Goal: Task Accomplishment & Management: Manage account settings

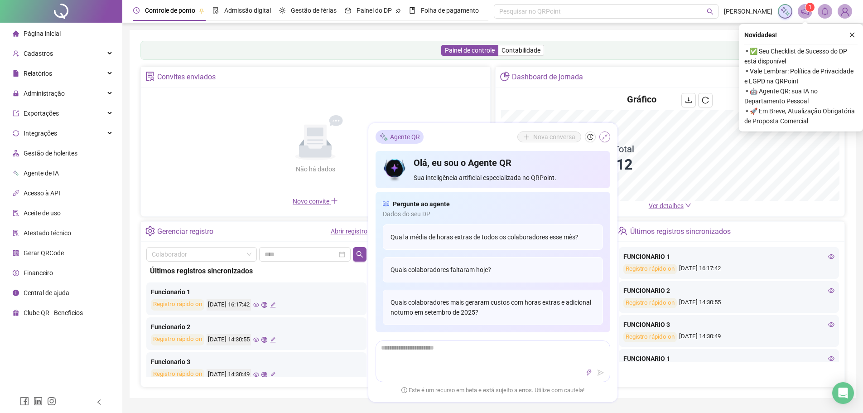
click at [605, 134] on icon "shrink" at bounding box center [605, 137] width 6 height 6
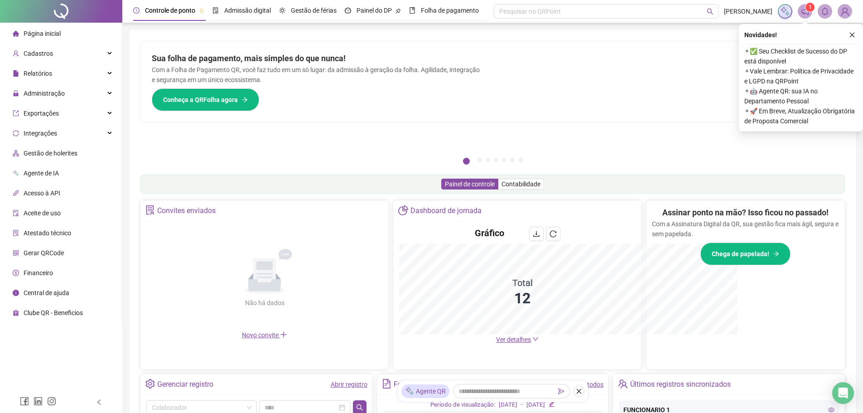
click at [850, 33] on icon "close" at bounding box center [852, 35] width 6 height 6
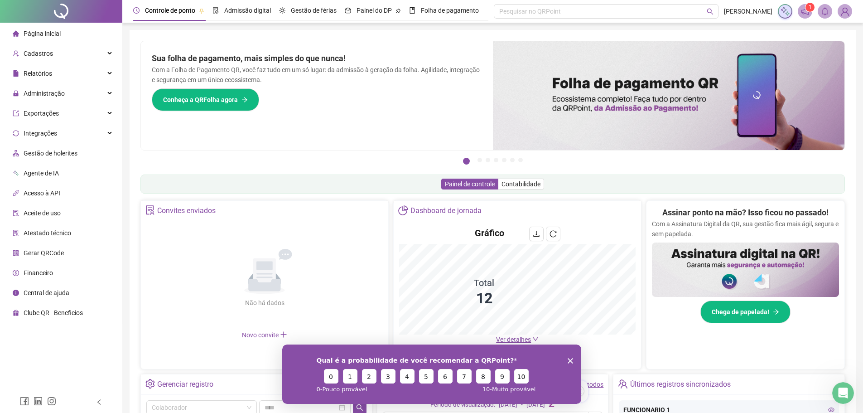
click at [570, 361] on polygon "Encerrar pesquisa" at bounding box center [569, 360] width 5 height 5
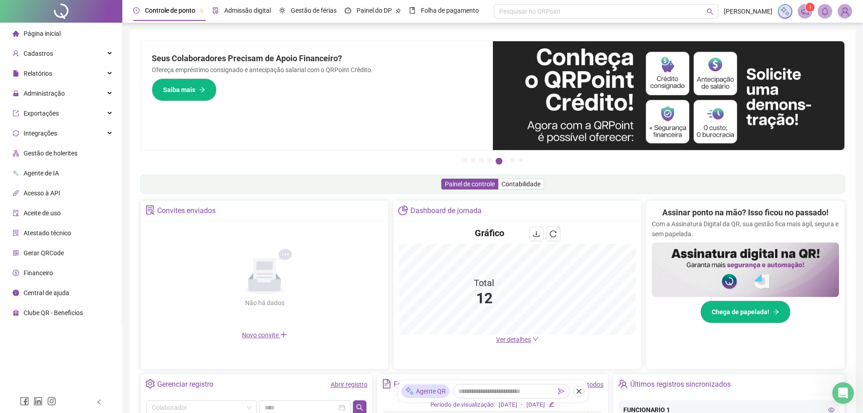
click at [251, 13] on span "Admissão digital" at bounding box center [247, 10] width 47 height 7
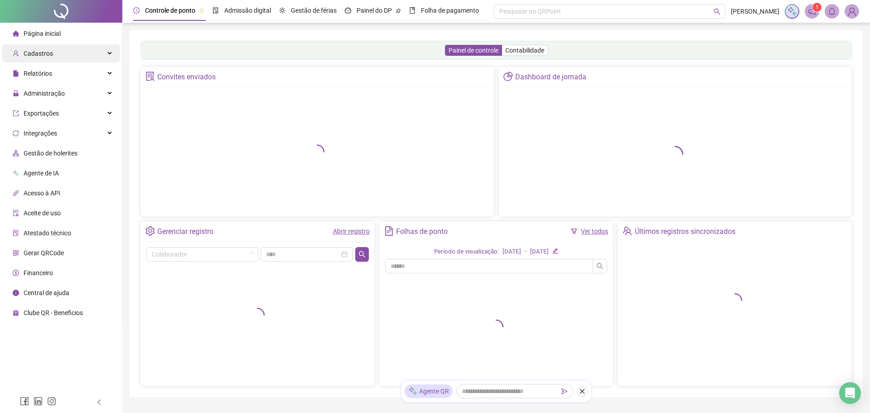
click at [54, 55] on div "Cadastros" at bounding box center [61, 53] width 118 height 18
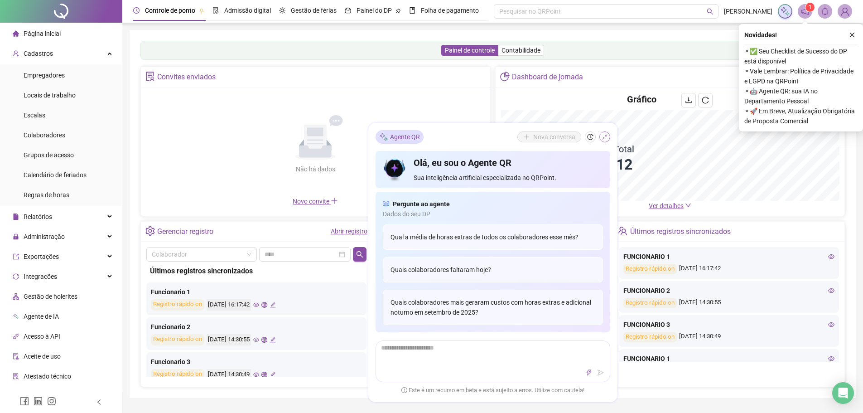
click at [605, 136] on icon "shrink" at bounding box center [605, 137] width 6 height 6
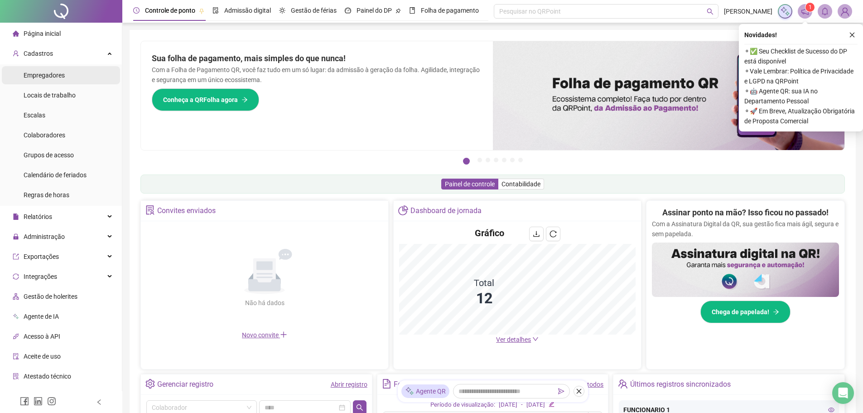
click at [47, 73] on span "Empregadores" at bounding box center [44, 75] width 41 height 7
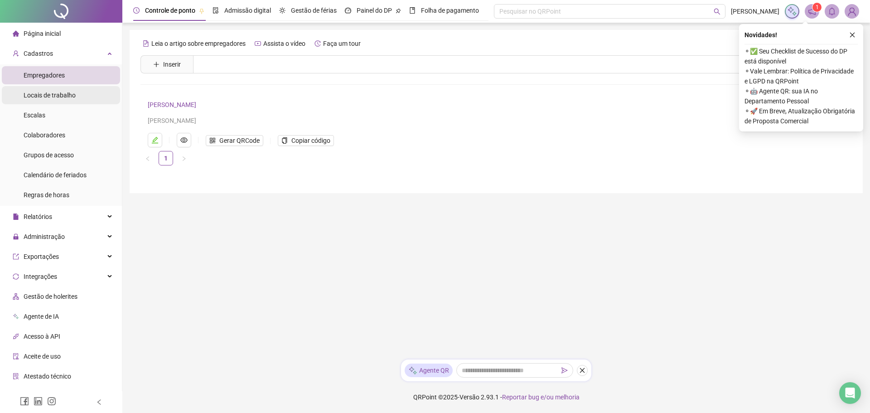
click at [46, 95] on span "Locais de trabalho" at bounding box center [50, 95] width 52 height 7
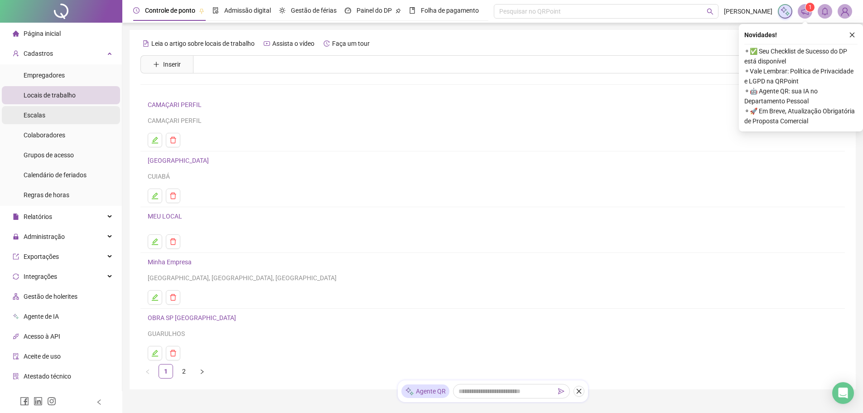
click at [48, 111] on li "Escalas" at bounding box center [61, 115] width 118 height 18
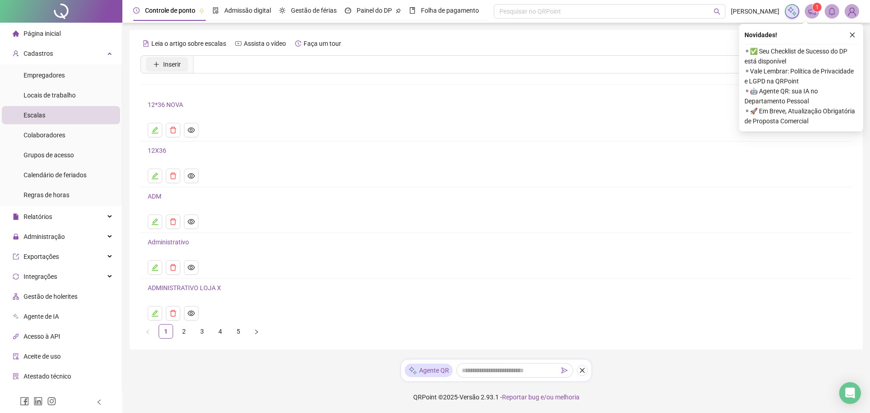
click at [175, 63] on span "Inserir" at bounding box center [172, 64] width 18 height 10
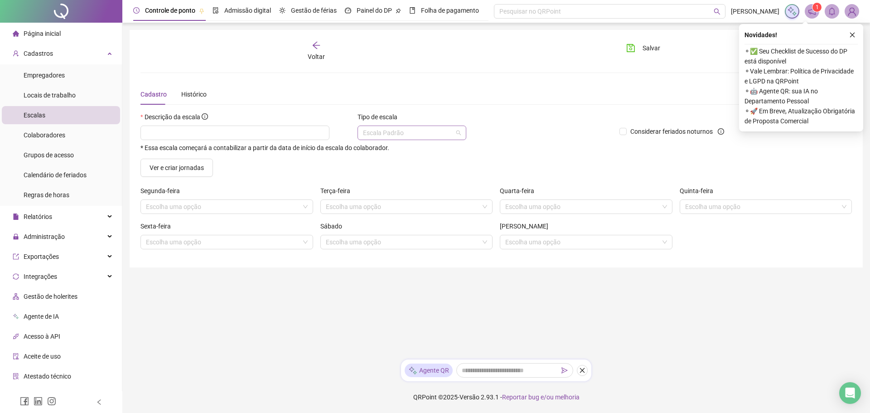
click at [396, 133] on span "Escala Padrão" at bounding box center [412, 133] width 98 height 14
click at [309, 280] on main "Voltar Salvar Cadastro Histórico Descrição da escala * Essa escala começará a c…" at bounding box center [496, 191] width 733 height 322
click at [70, 132] on li "Colaboradores" at bounding box center [61, 135] width 118 height 18
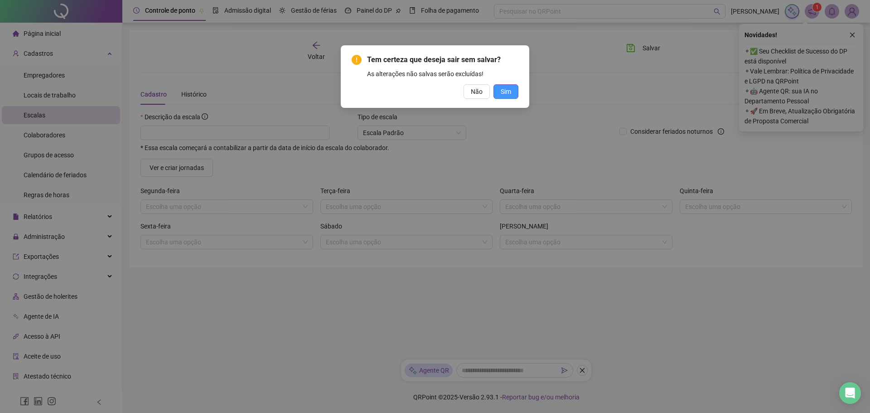
click at [511, 90] on button "Sim" at bounding box center [505, 91] width 25 height 15
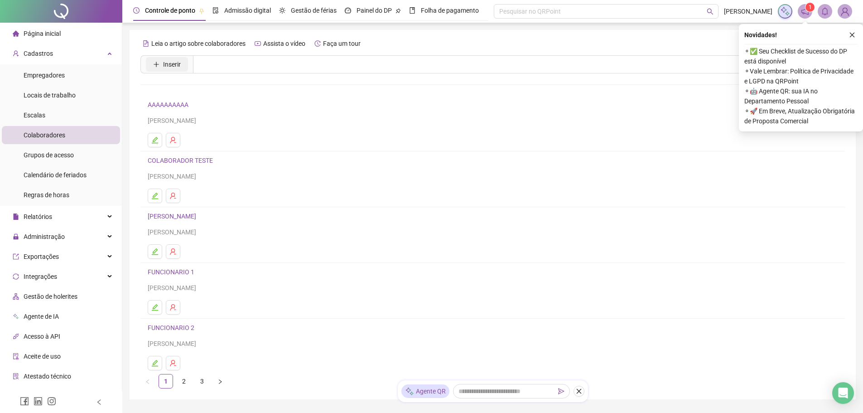
click at [176, 67] on span "Inserir" at bounding box center [172, 64] width 18 height 10
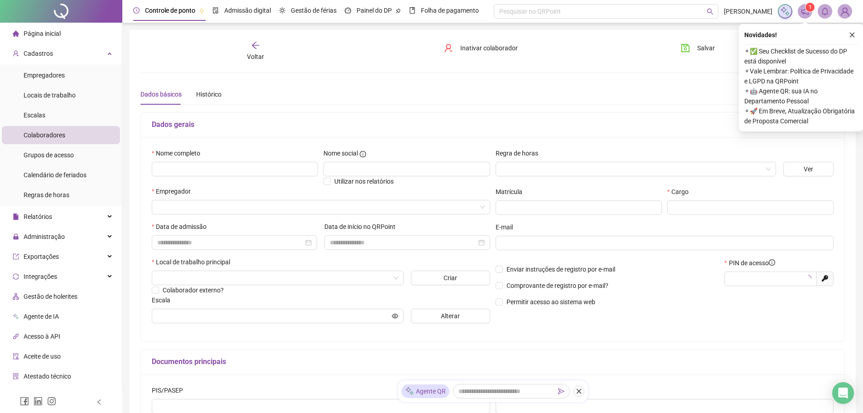
type input "*****"
click at [253, 55] on span "Voltar" at bounding box center [255, 56] width 17 height 7
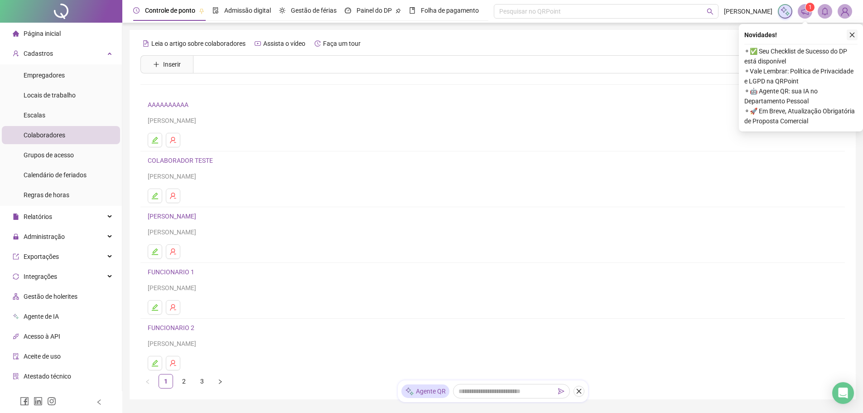
click at [855, 31] on button "button" at bounding box center [852, 34] width 11 height 11
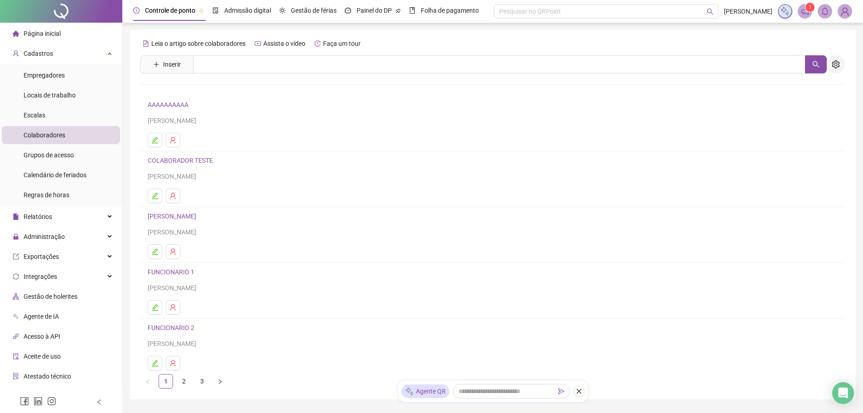
click at [836, 65] on icon "setting" at bounding box center [836, 64] width 8 height 8
click at [807, 99] on span "Importar colaboradores" at bounding box center [804, 99] width 67 height 10
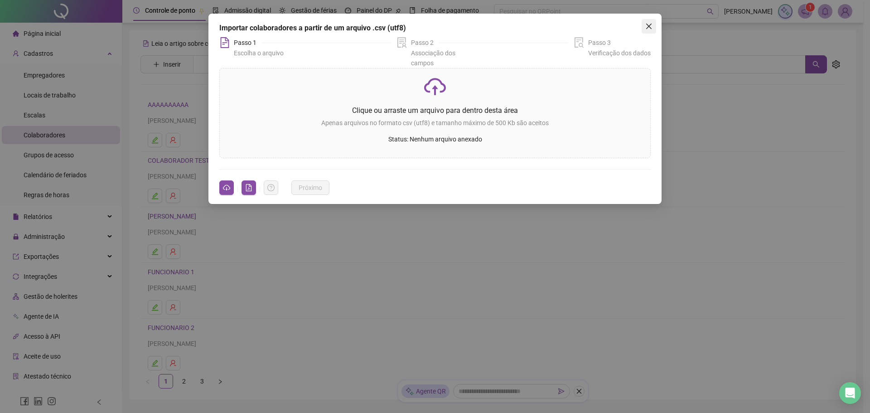
click at [652, 25] on icon "close" at bounding box center [648, 26] width 7 height 7
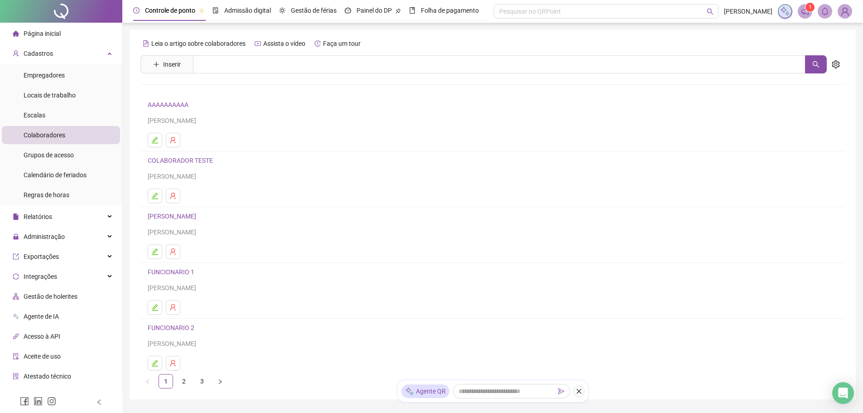
click at [169, 275] on link "FUNCIONARIO 1" at bounding box center [172, 271] width 49 height 7
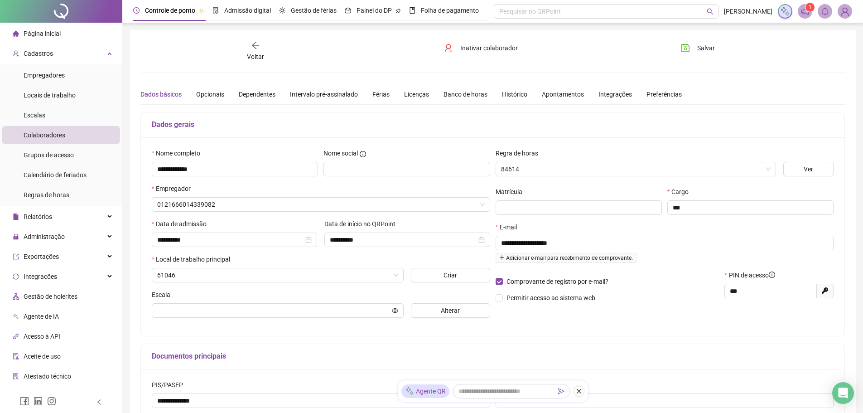
type input "******"
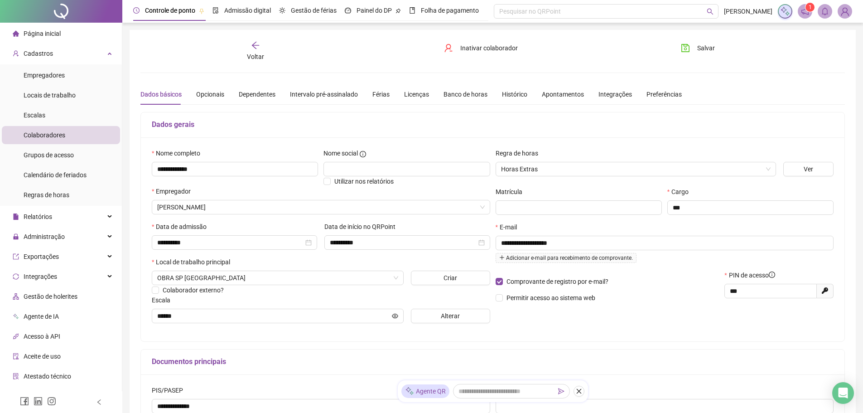
click at [825, 295] on span "Gerar novo pin" at bounding box center [825, 291] width 17 height 15
click at [825, 290] on icon at bounding box center [825, 290] width 6 height 6
type input "*****"
click at [53, 232] on span "Administração" at bounding box center [39, 236] width 52 height 18
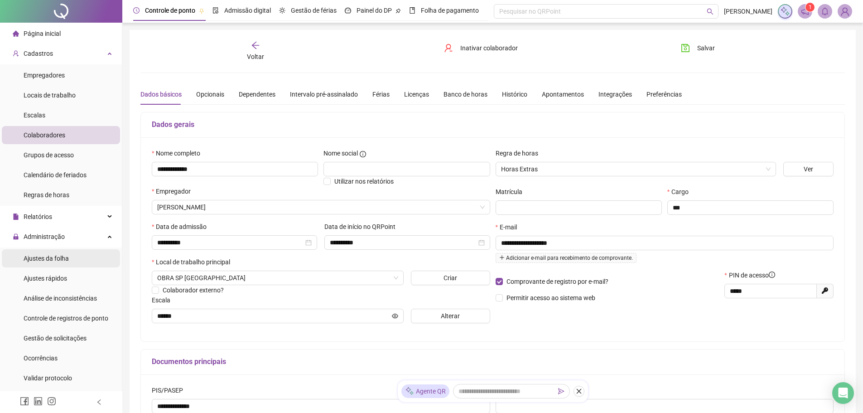
click at [62, 255] on span "Ajustes da folha" at bounding box center [46, 258] width 45 height 7
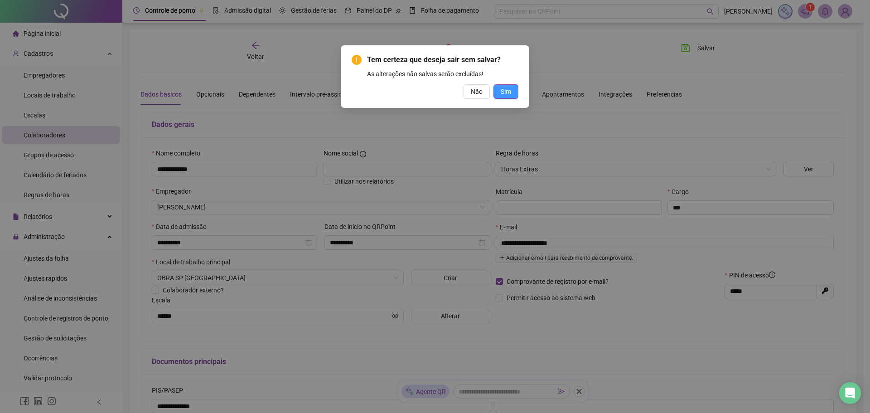
click at [502, 91] on span "Sim" at bounding box center [506, 92] width 10 height 10
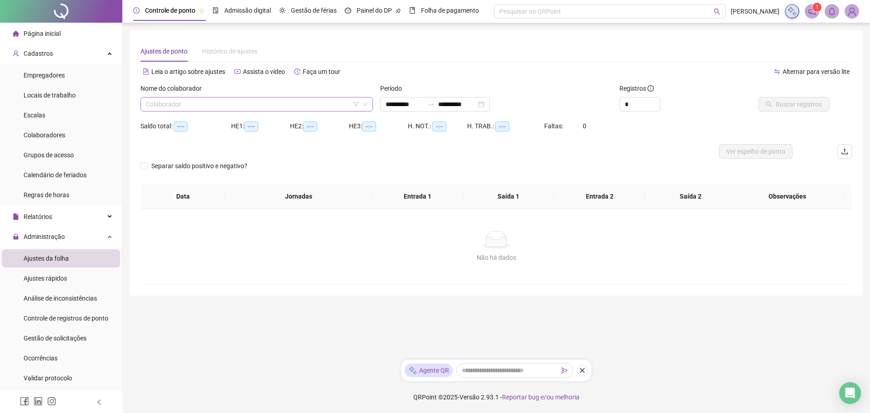
click at [304, 103] on input "search" at bounding box center [252, 104] width 213 height 14
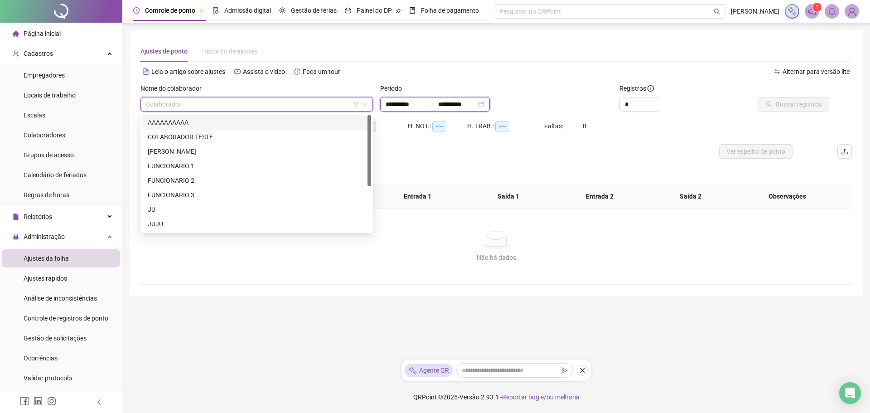
click at [424, 102] on input "**********" at bounding box center [405, 104] width 38 height 10
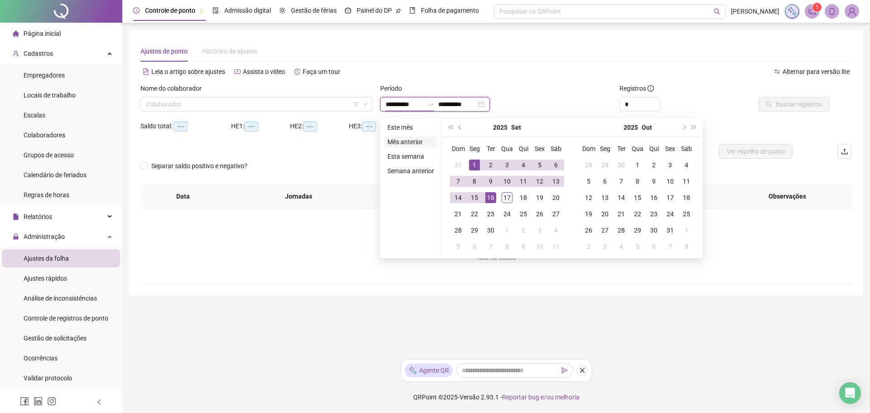
type input "**********"
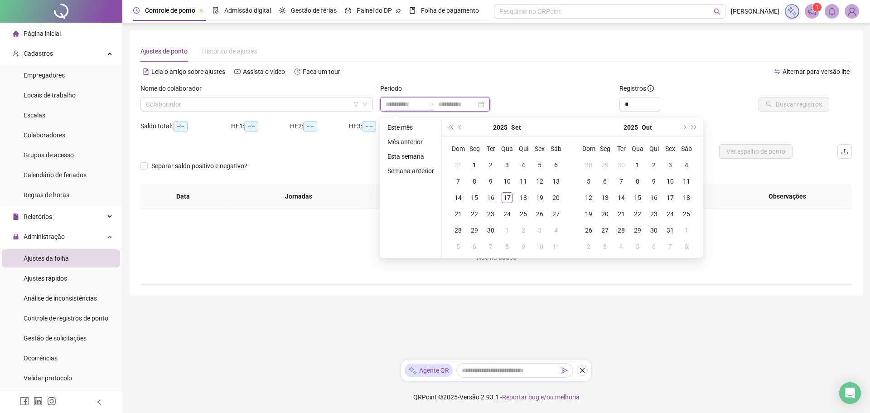
type input "**********"
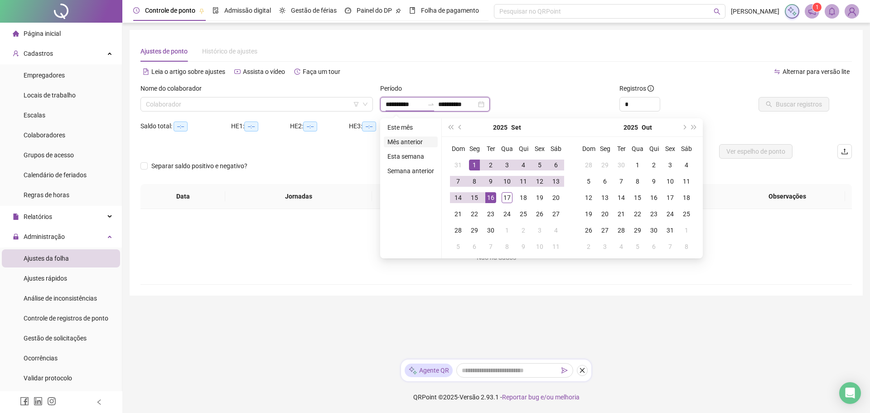
type input "**********"
click at [411, 142] on li "Mês anterior" at bounding box center [411, 141] width 54 height 11
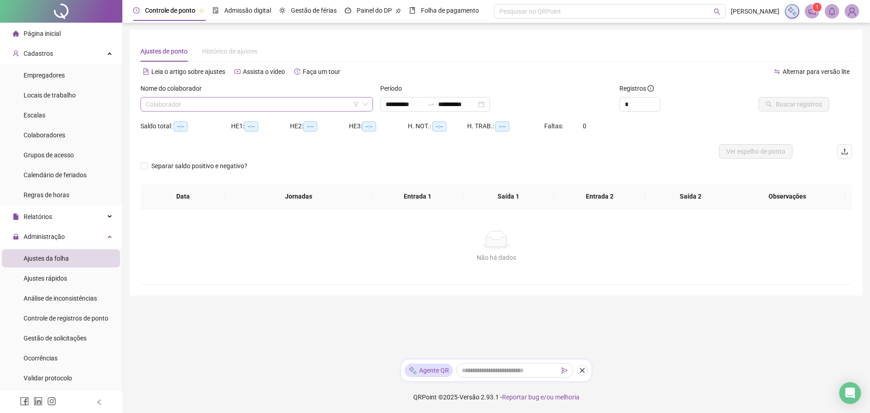
click at [285, 101] on input "search" at bounding box center [252, 104] width 213 height 14
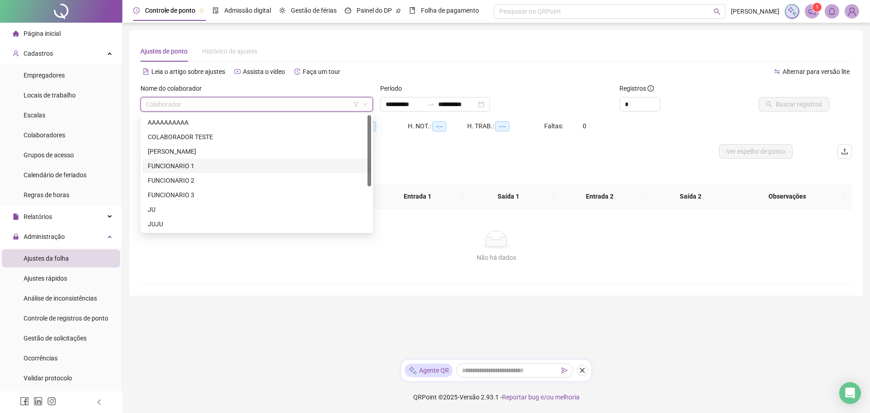
click at [237, 164] on div "FUNCIONARIO 1" at bounding box center [257, 166] width 218 height 10
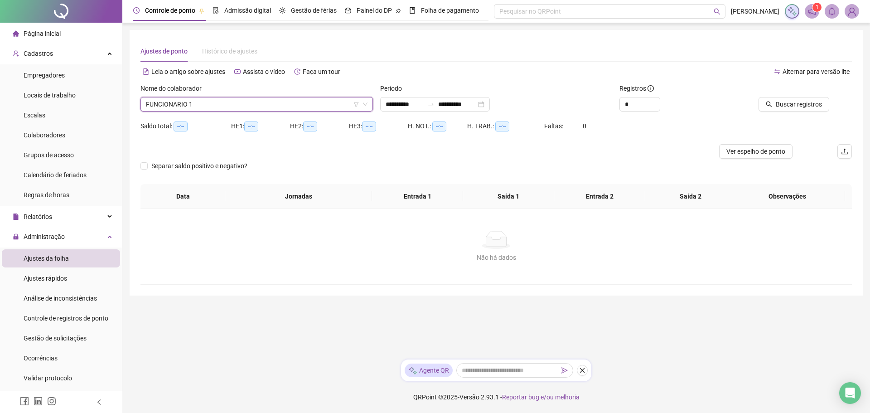
click at [782, 114] on div "Buscar registros" at bounding box center [796, 100] width 120 height 35
click at [784, 107] on span "Buscar registros" at bounding box center [799, 104] width 46 height 10
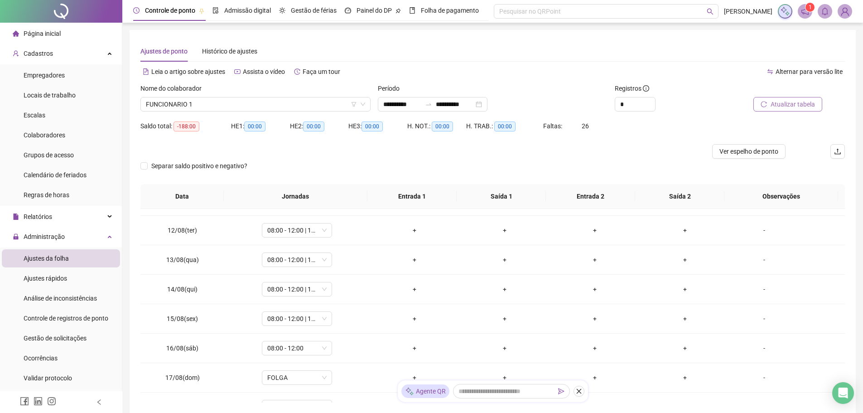
scroll to position [363, 0]
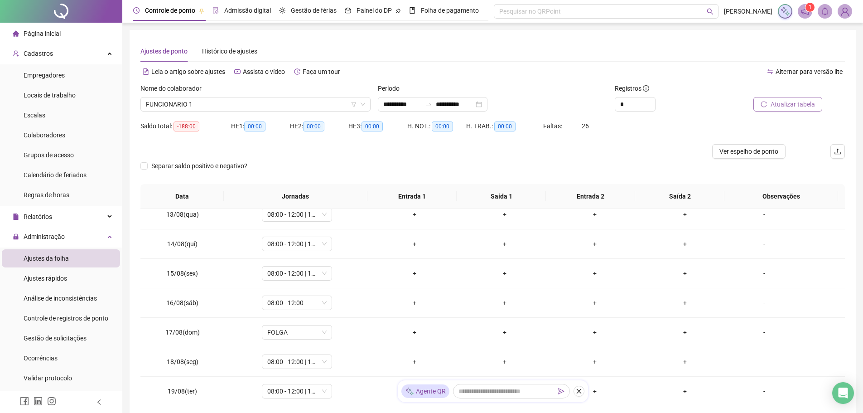
click at [256, 3] on div "Admissão digital" at bounding box center [242, 10] width 58 height 21
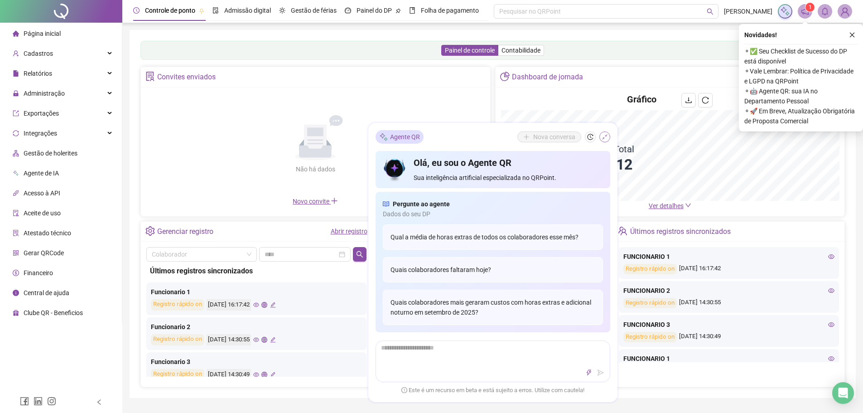
click at [604, 139] on icon "shrink" at bounding box center [605, 137] width 6 height 6
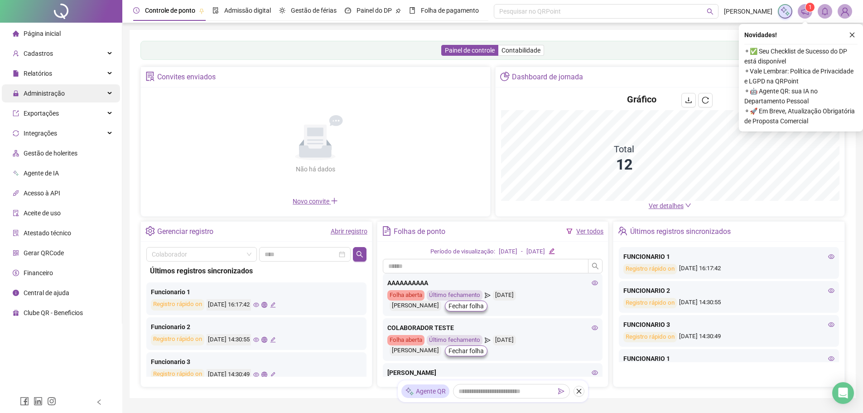
click at [68, 88] on div "Administração" at bounding box center [61, 93] width 118 height 18
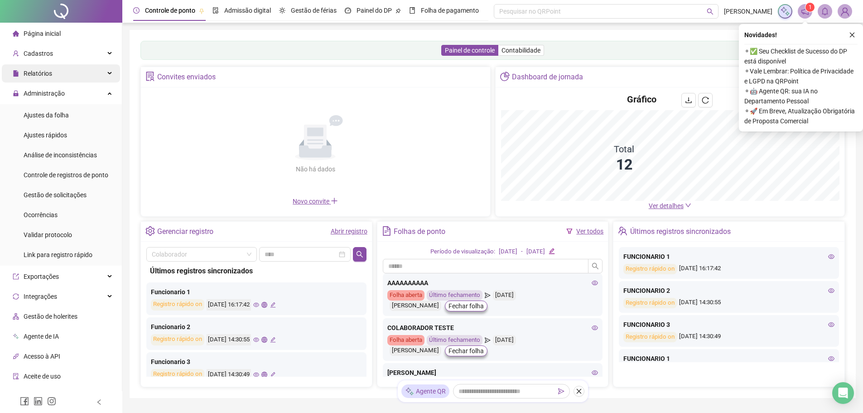
click at [72, 73] on div "Relatórios" at bounding box center [61, 73] width 118 height 18
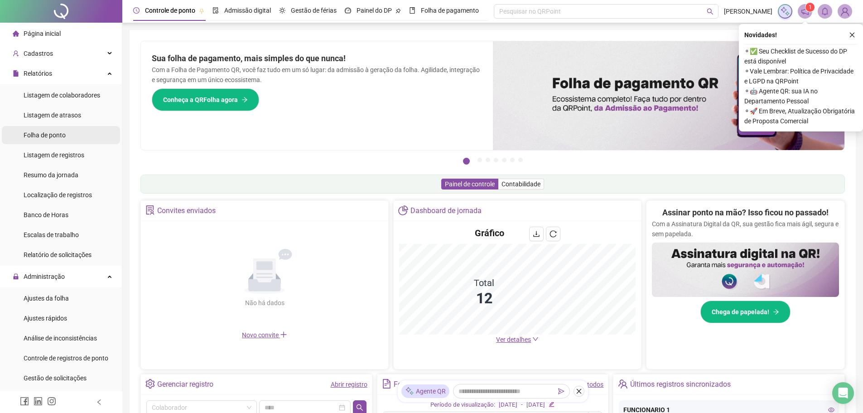
click at [68, 134] on li "Folha de ponto" at bounding box center [61, 135] width 118 height 18
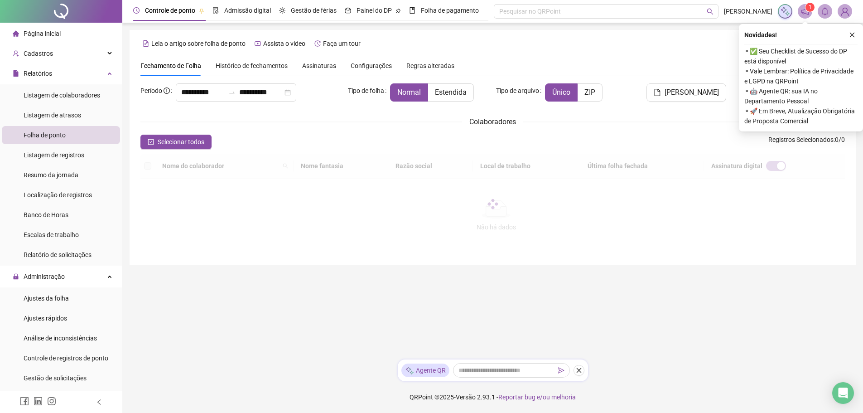
click at [851, 32] on button "button" at bounding box center [852, 34] width 11 height 11
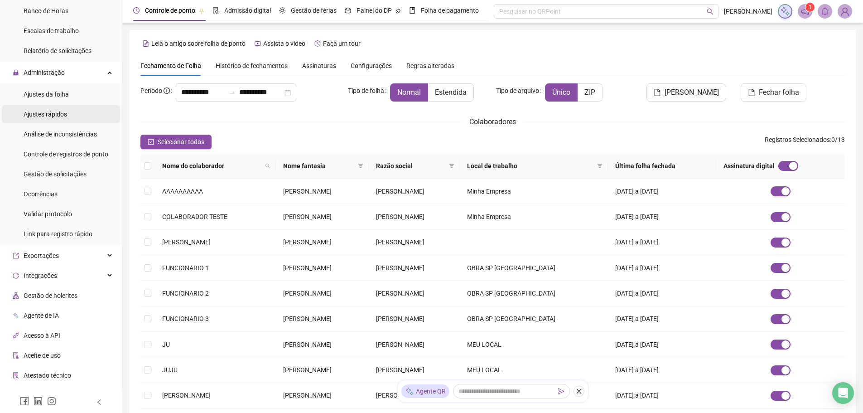
scroll to position [257, 0]
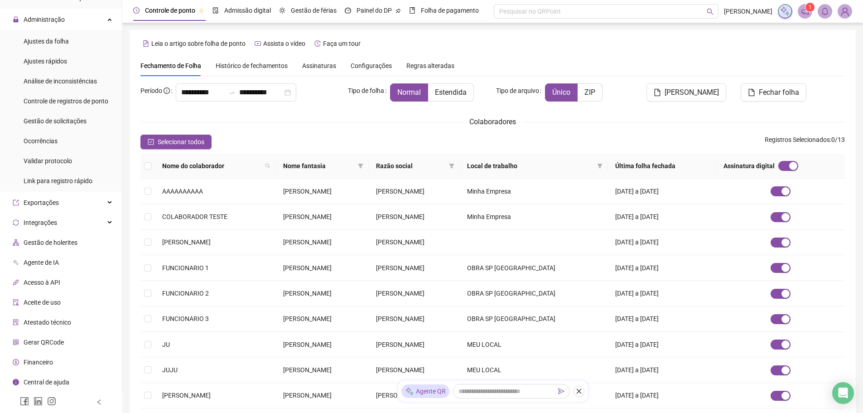
click at [74, 244] on span "Gestão de holerites" at bounding box center [51, 242] width 54 height 7
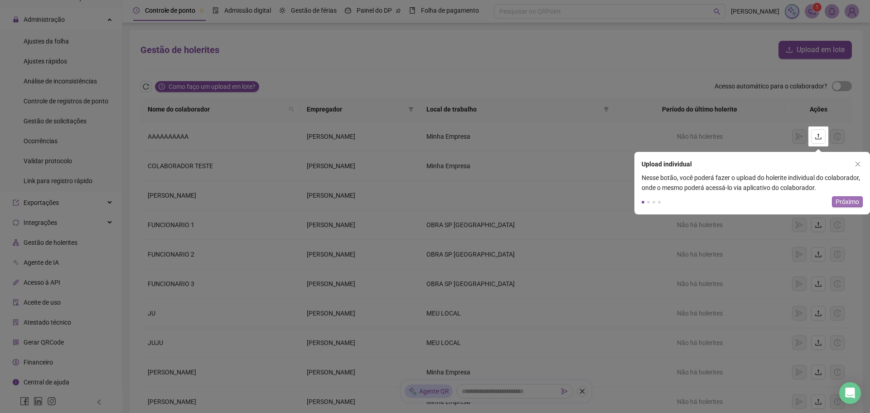
click at [847, 204] on span "Próximo" at bounding box center [848, 202] width 24 height 10
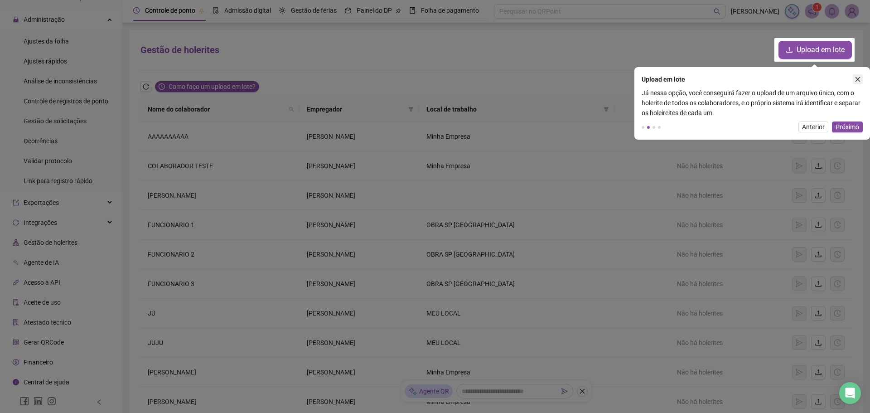
click at [856, 79] on icon "close" at bounding box center [858, 79] width 6 height 6
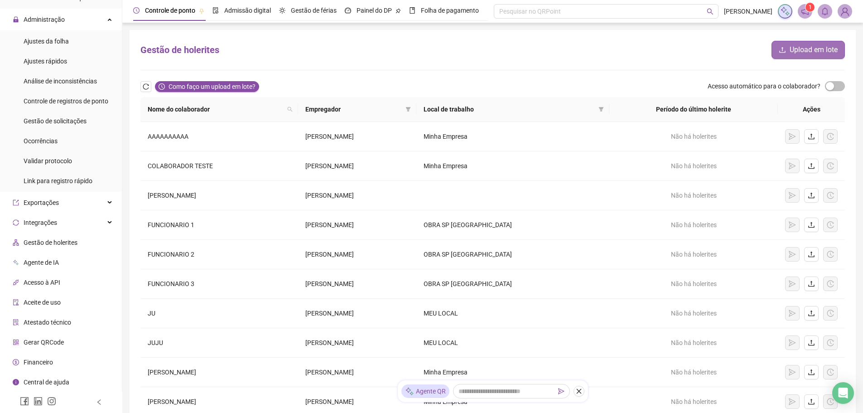
click at [810, 46] on span "Upload em lote" at bounding box center [814, 49] width 48 height 11
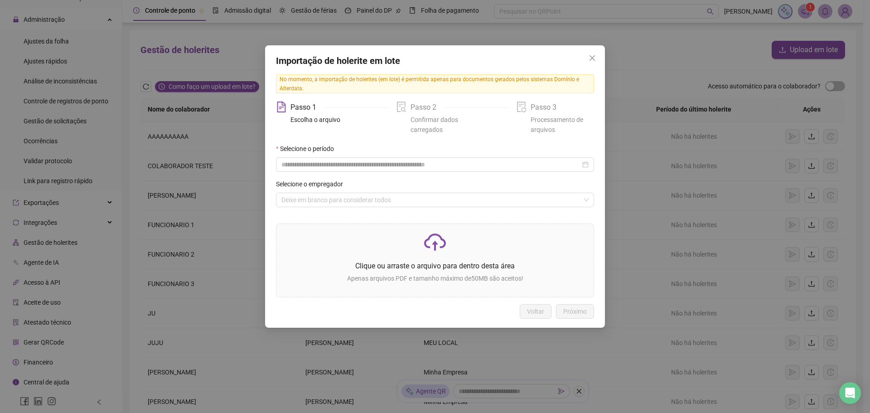
click at [592, 59] on icon "close" at bounding box center [592, 57] width 7 height 7
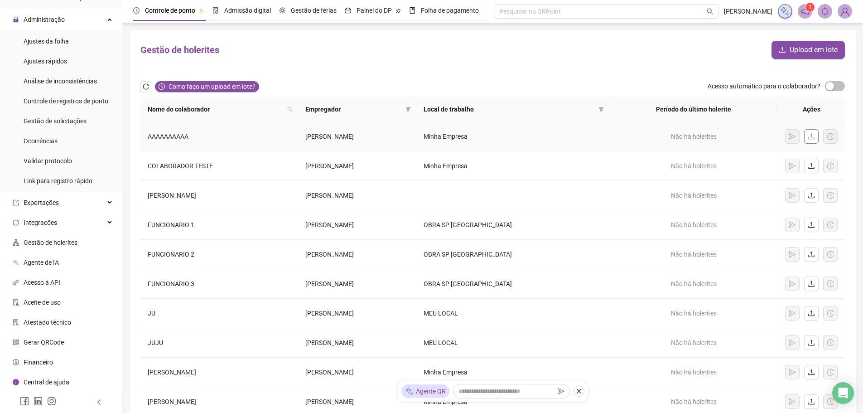
click at [811, 134] on icon "upload" at bounding box center [811, 136] width 7 height 7
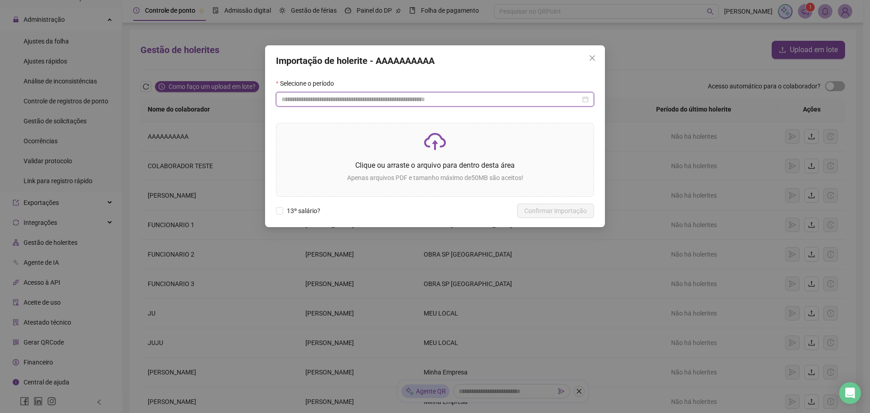
click at [348, 97] on input at bounding box center [430, 99] width 299 height 10
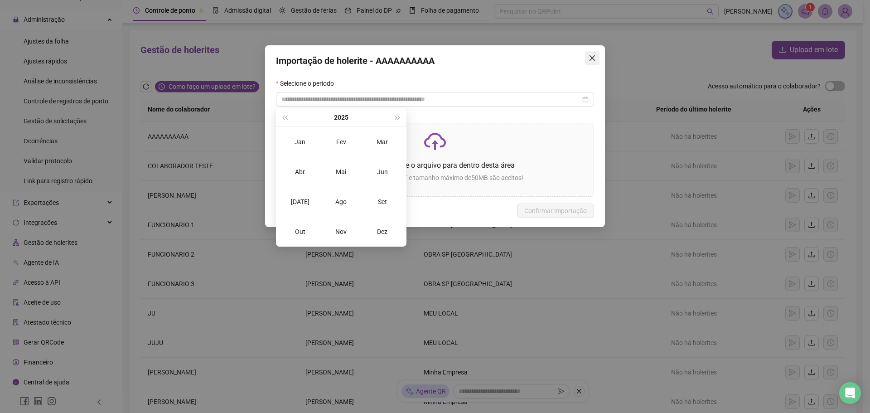
click at [593, 52] on button "Close" at bounding box center [592, 58] width 15 height 15
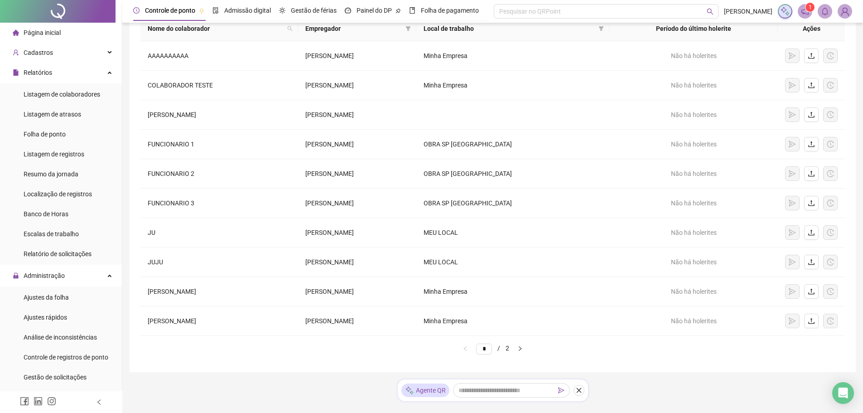
scroll to position [0, 0]
click at [418, 10] on div "Folha de pagamento" at bounding box center [444, 10] width 70 height 10
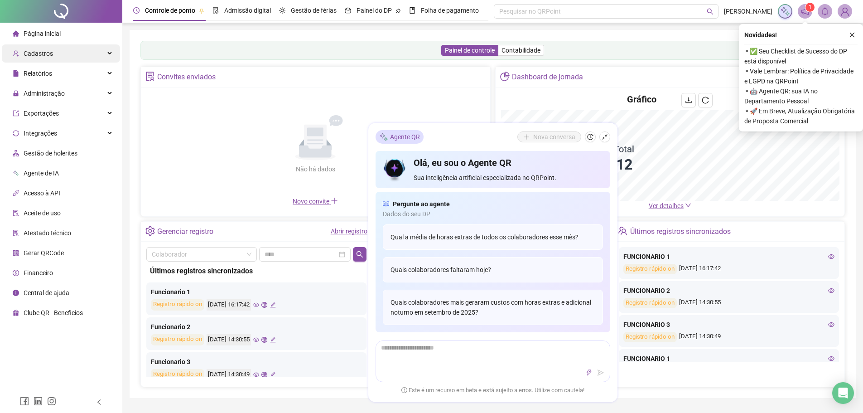
click at [80, 55] on div "Cadastros" at bounding box center [61, 53] width 118 height 18
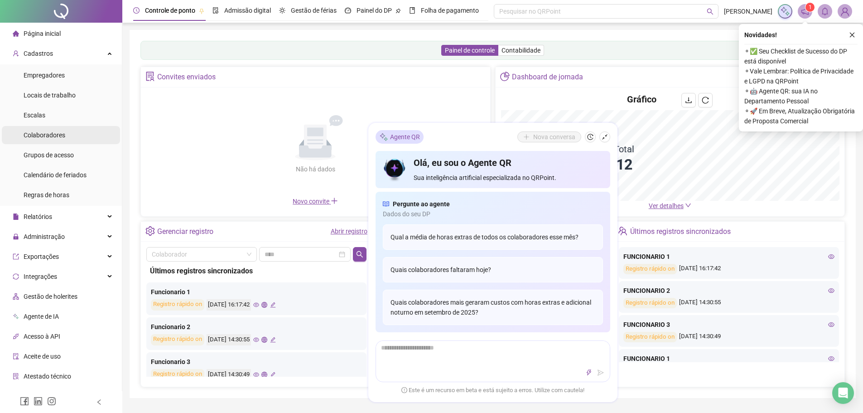
click at [57, 135] on span "Colaboradores" at bounding box center [45, 134] width 42 height 7
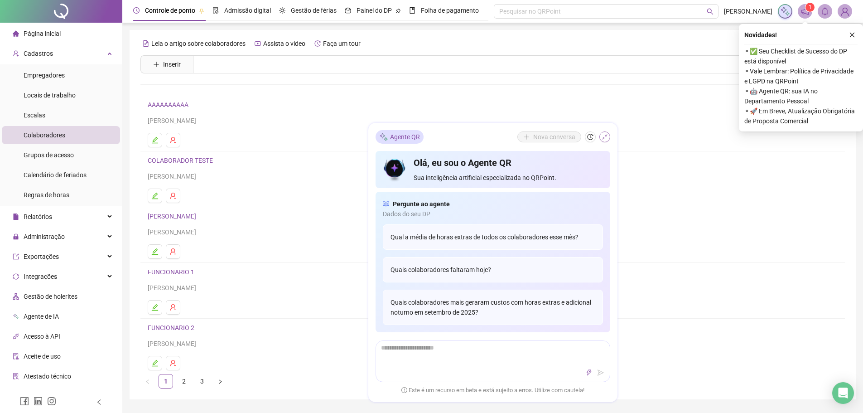
click at [609, 136] on button "button" at bounding box center [605, 136] width 11 height 11
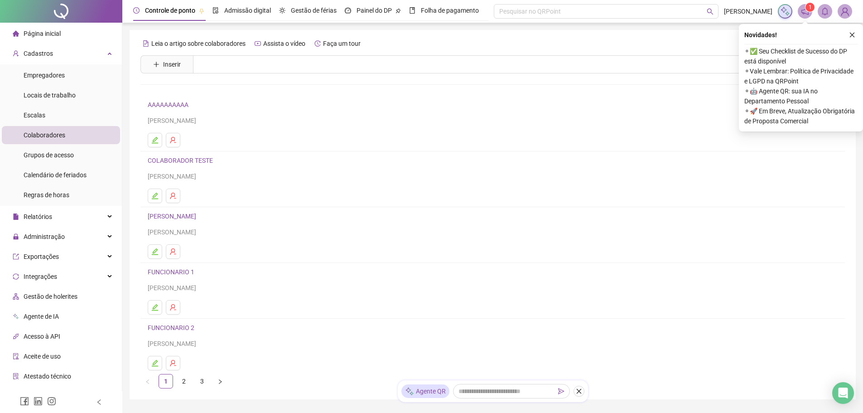
click at [167, 107] on link "AAAAAAAAAA" at bounding box center [170, 104] width 44 height 7
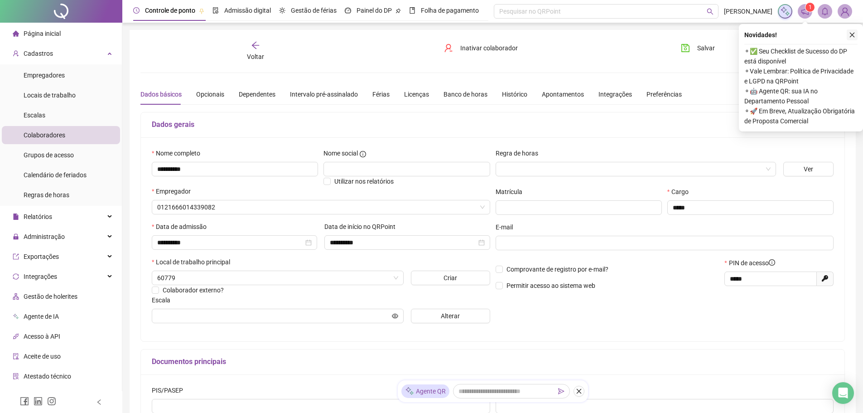
type input "******"
click at [853, 38] on icon "close" at bounding box center [852, 35] width 6 height 6
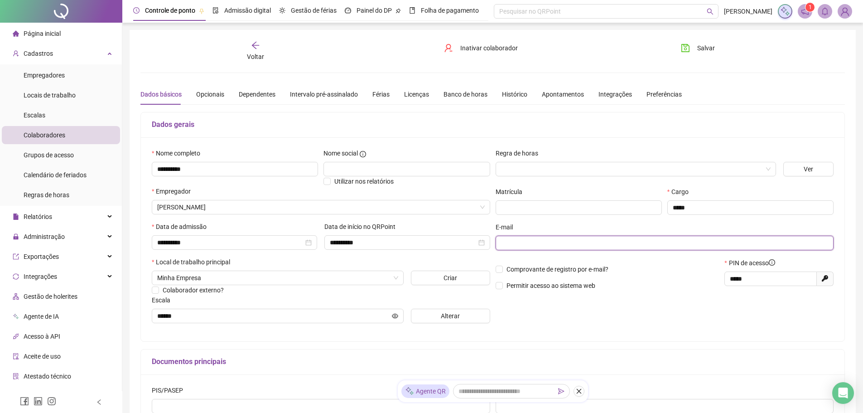
click at [570, 242] on input "text" at bounding box center [664, 243] width 326 height 10
click at [846, 10] on img at bounding box center [845, 12] width 14 height 14
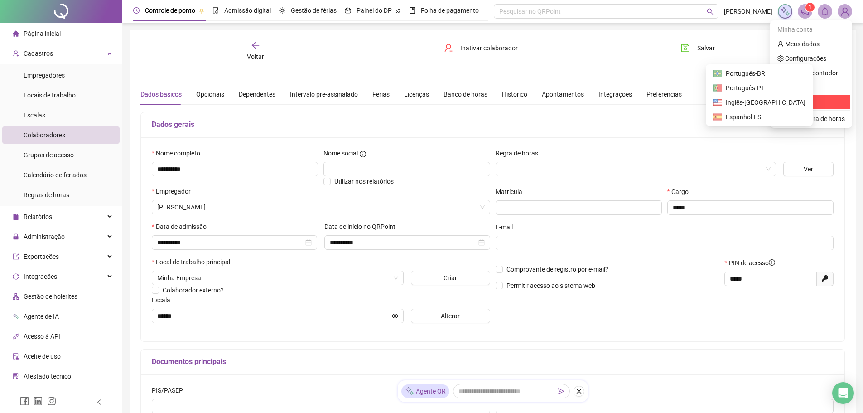
click at [798, 101] on span "Sair" at bounding box center [812, 102] width 68 height 10
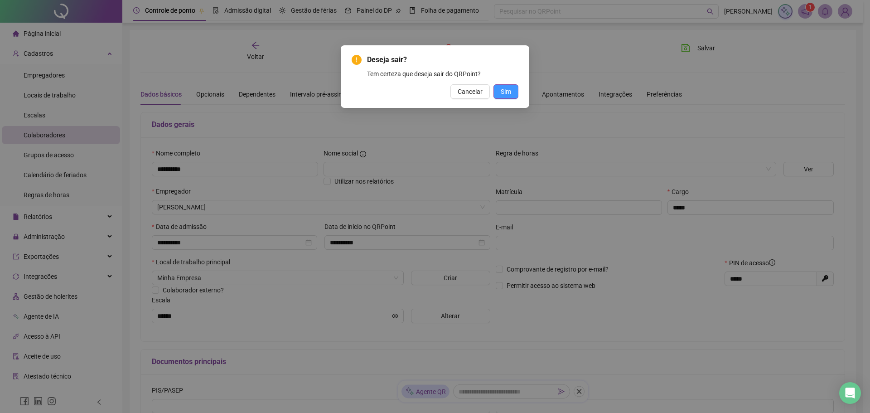
click at [513, 96] on button "Sim" at bounding box center [505, 91] width 25 height 15
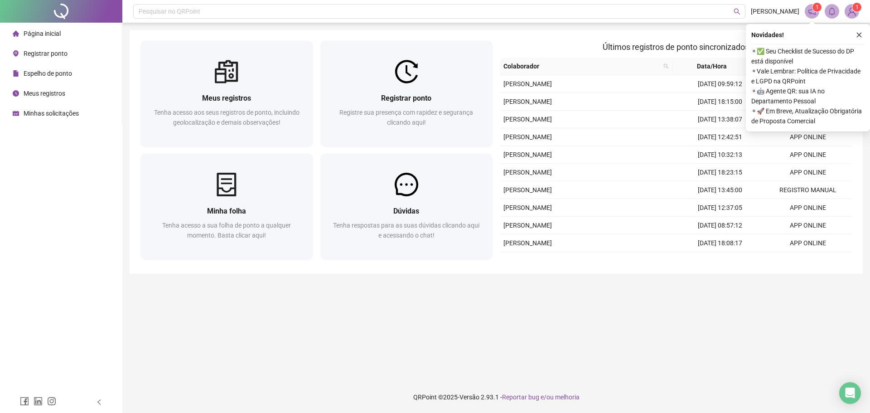
click at [859, 32] on icon "close" at bounding box center [859, 35] width 6 height 6
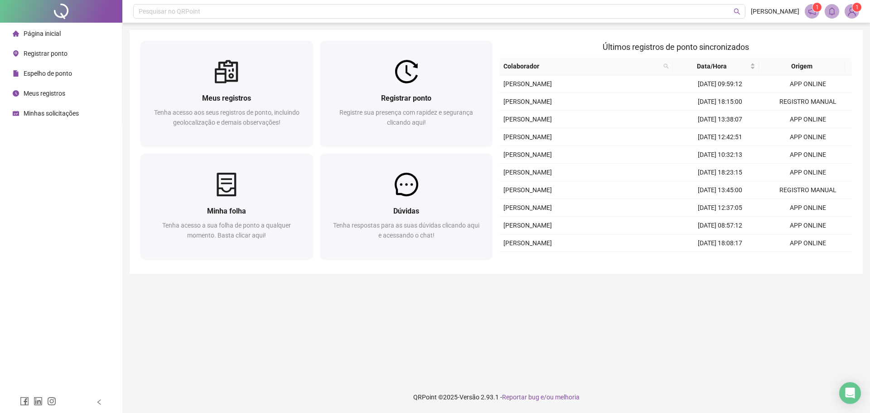
click at [47, 73] on span "Espelho de ponto" at bounding box center [48, 73] width 48 height 7
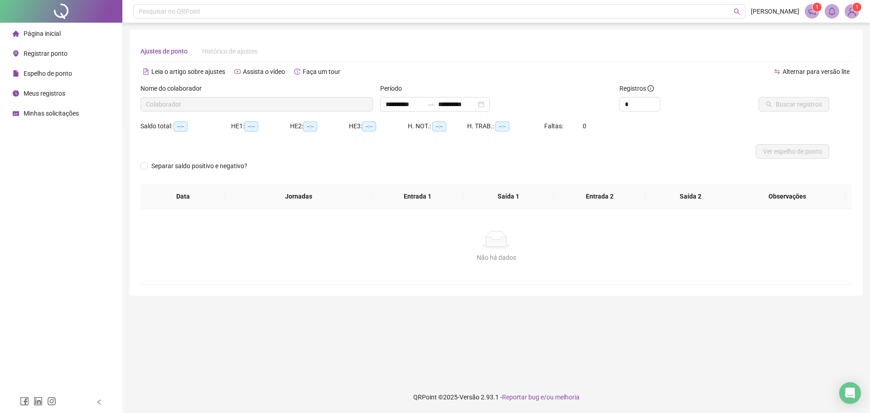
click at [42, 96] on span "Meus registros" at bounding box center [45, 93] width 42 height 7
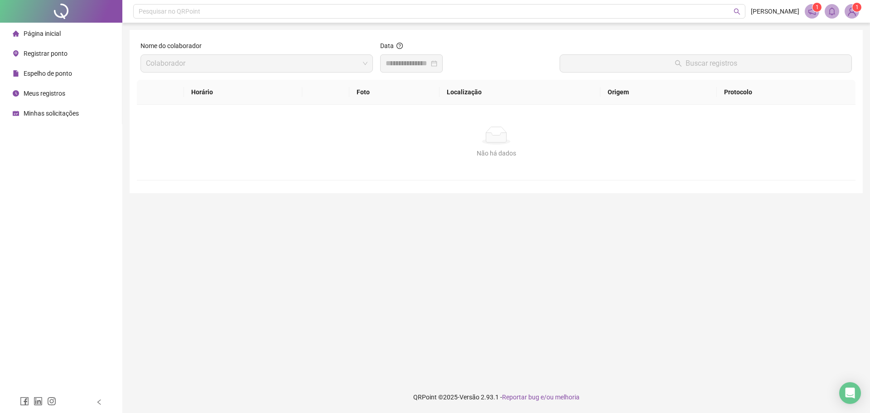
click at [44, 117] on span "Minhas solicitações" at bounding box center [51, 113] width 55 height 7
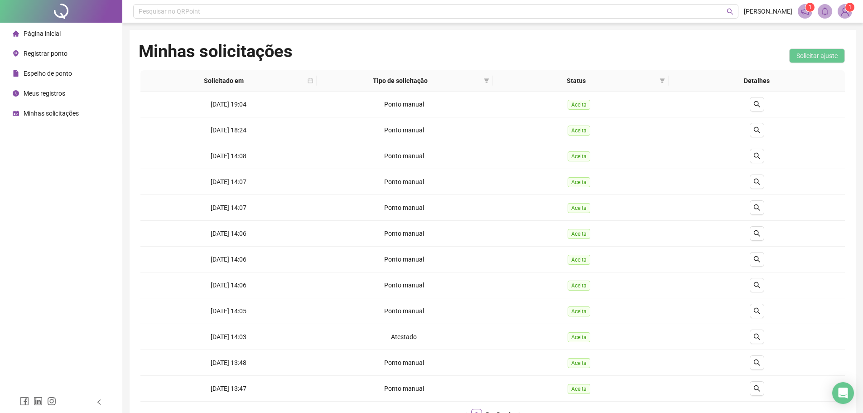
click at [52, 34] on span "Página inicial" at bounding box center [42, 33] width 37 height 7
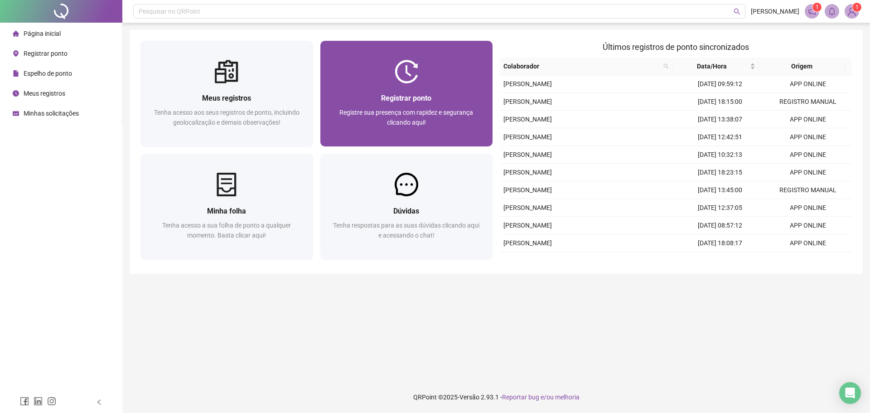
click at [410, 111] on span "Registre sua presença com rapidez e segurança clicando aqui!" at bounding box center [406, 117] width 134 height 17
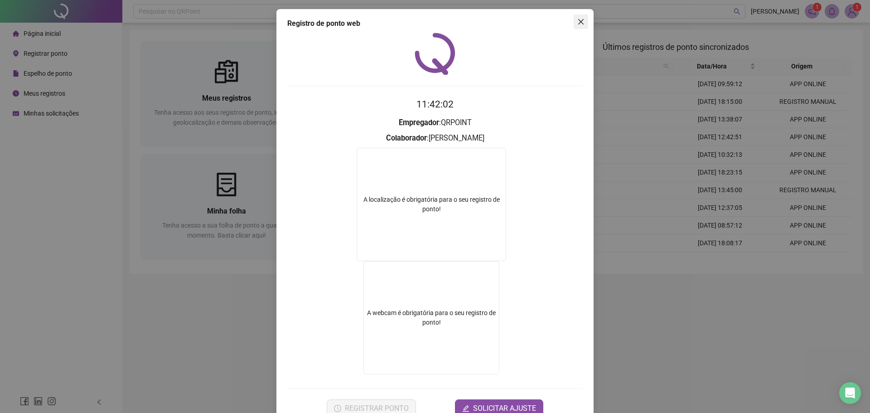
drag, startPoint x: 583, startPoint y: 17, endPoint x: 579, endPoint y: 30, distance: 14.3
click at [583, 17] on button "Close" at bounding box center [581, 22] width 15 height 15
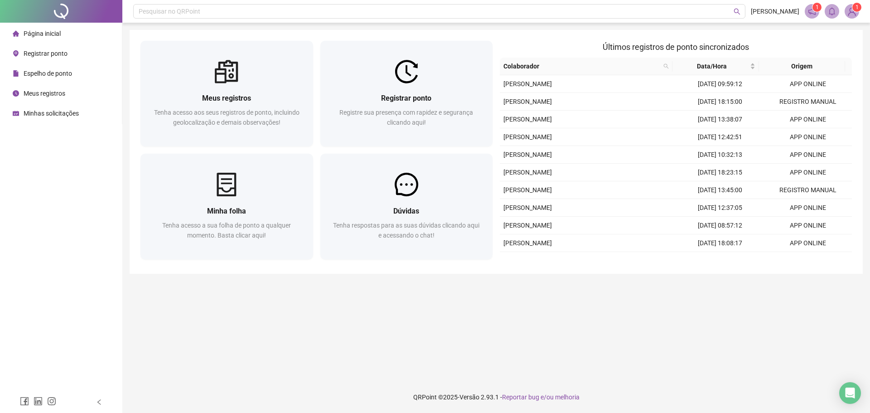
click at [846, 14] on img at bounding box center [852, 12] width 14 height 14
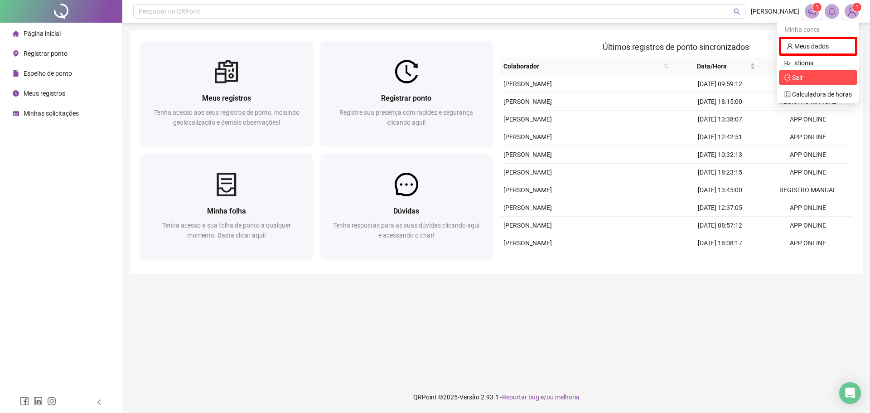
click at [799, 75] on span "Sair" at bounding box center [797, 77] width 11 height 7
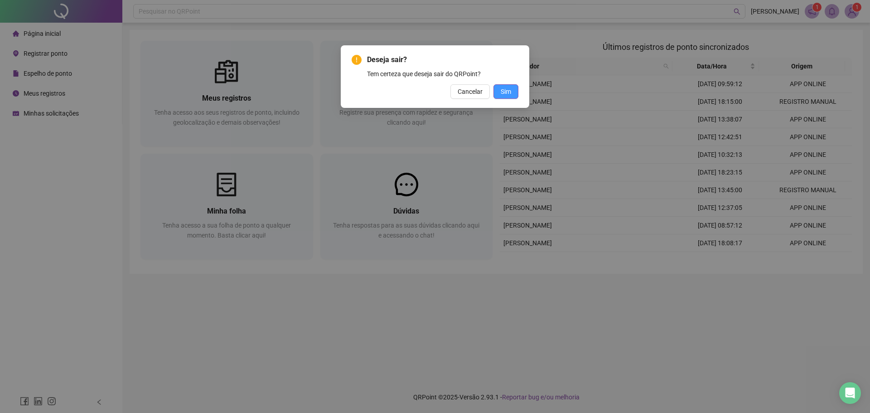
click at [504, 90] on span "Sim" at bounding box center [506, 92] width 10 height 10
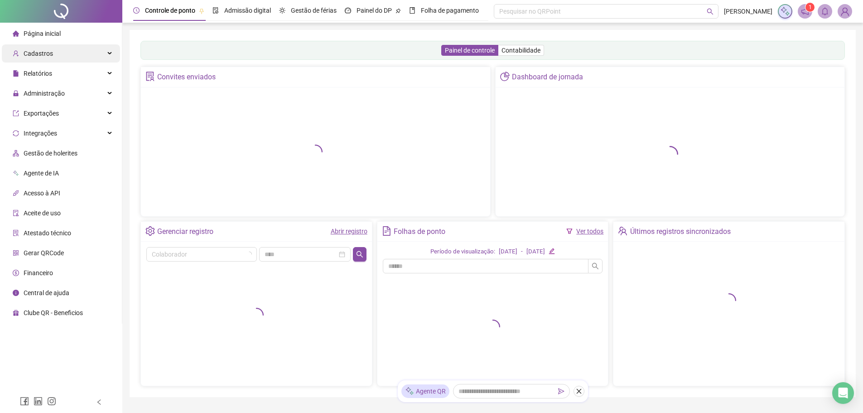
click at [77, 55] on div "Cadastros" at bounding box center [61, 53] width 118 height 18
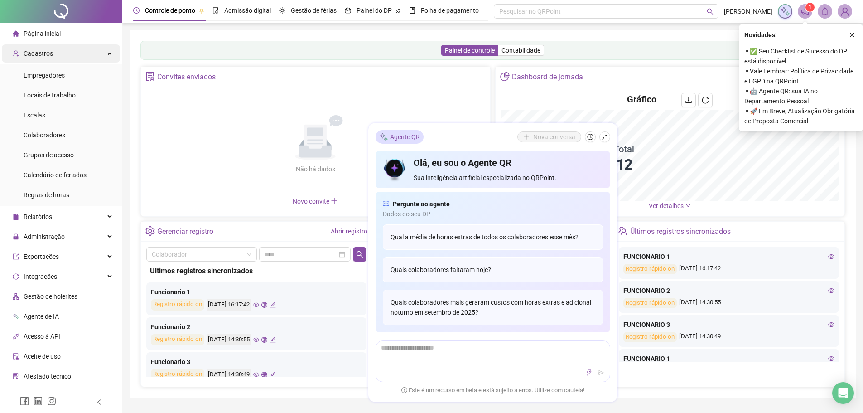
click at [79, 52] on div "Cadastros" at bounding box center [61, 53] width 118 height 18
click at [63, 135] on span "Colaboradores" at bounding box center [45, 134] width 42 height 7
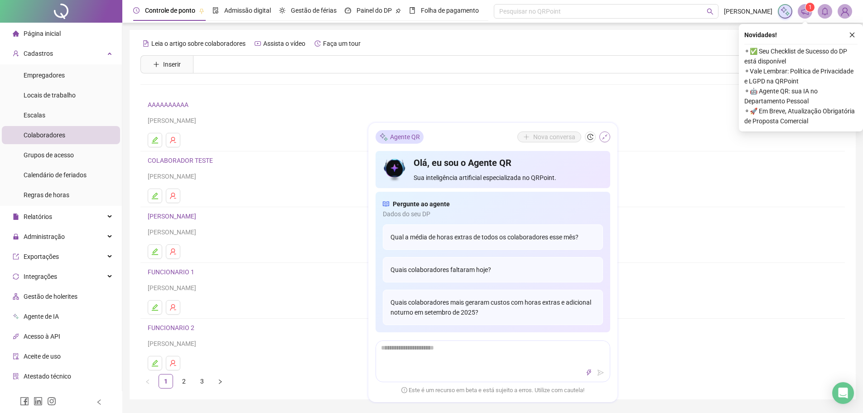
click at [606, 134] on icon "shrink" at bounding box center [605, 137] width 6 height 6
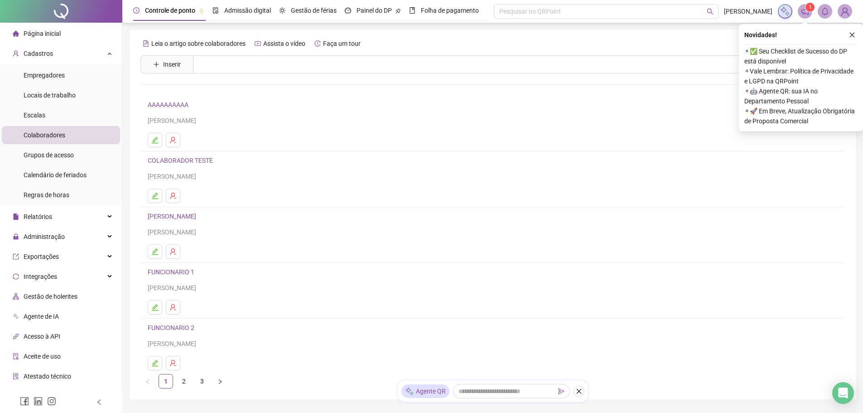
click at [170, 272] on link "FUNCIONARIO 1" at bounding box center [172, 271] width 49 height 7
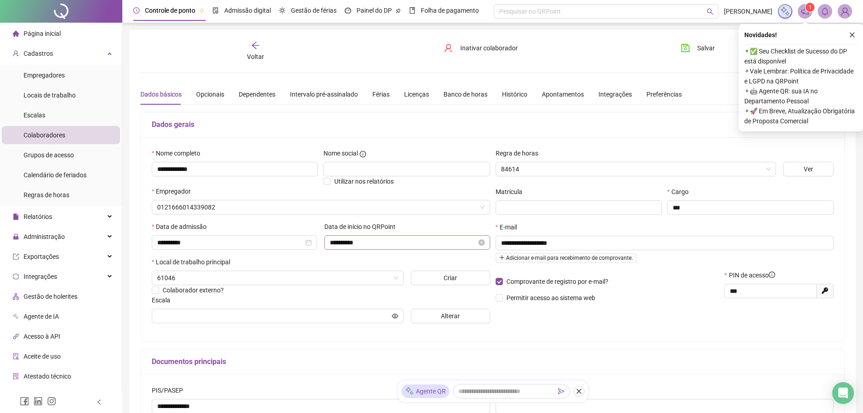
type input "******"
click at [525, 300] on span "Permitir acesso ao sistema web" at bounding box center [551, 297] width 89 height 7
click at [826, 243] on icon "eye-invisible" at bounding box center [825, 243] width 6 height 6
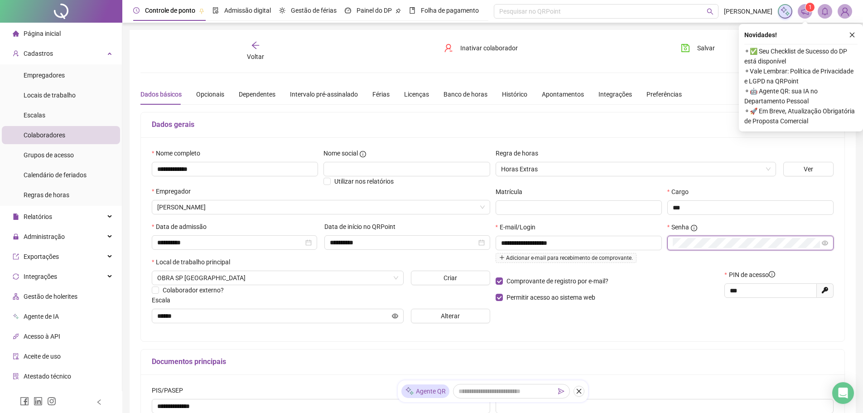
click at [826, 243] on icon "eye" at bounding box center [825, 243] width 6 height 6
click at [723, 249] on span at bounding box center [750, 243] width 166 height 15
click at [827, 246] on span at bounding box center [825, 243] width 6 height 10
click at [827, 244] on icon "eye-invisible" at bounding box center [825, 242] width 6 height 5
click at [694, 248] on span at bounding box center [750, 243] width 166 height 15
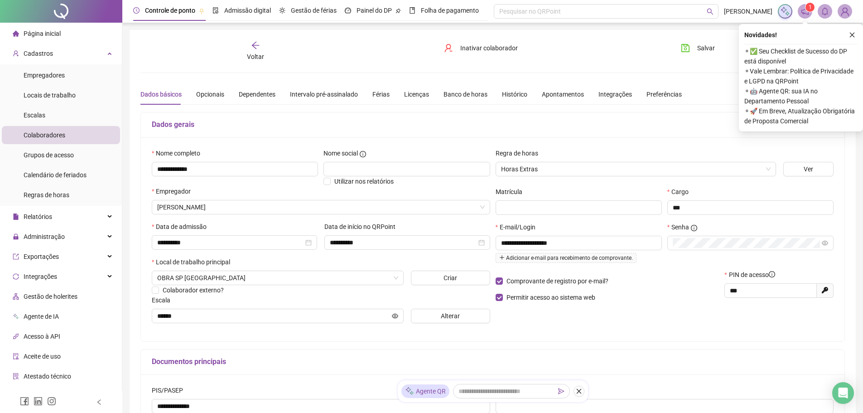
click at [837, 12] on div "1" at bounding box center [815, 11] width 74 height 15
click at [843, 10] on img at bounding box center [845, 12] width 14 height 14
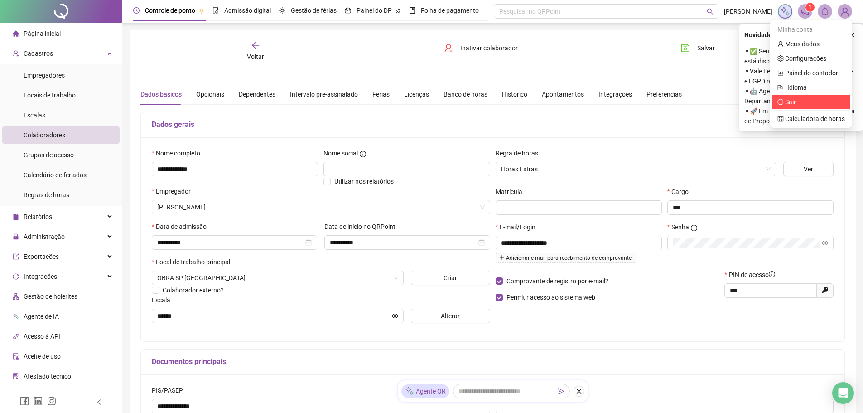
click at [803, 103] on span "Sair" at bounding box center [812, 102] width 68 height 10
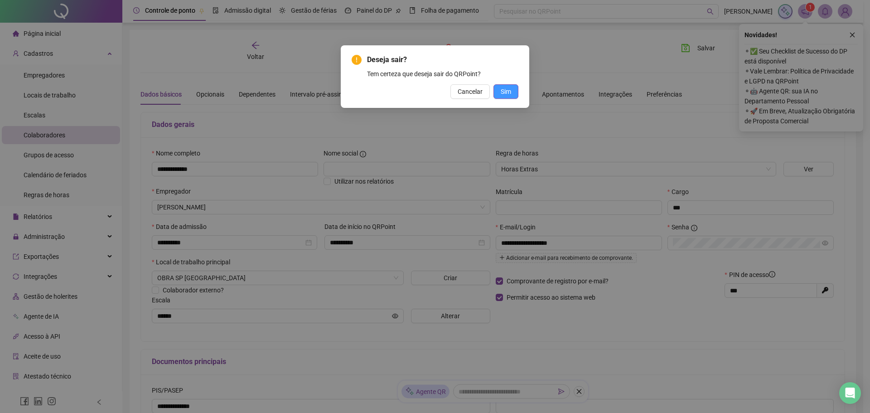
click at [516, 98] on button "Sim" at bounding box center [505, 91] width 25 height 15
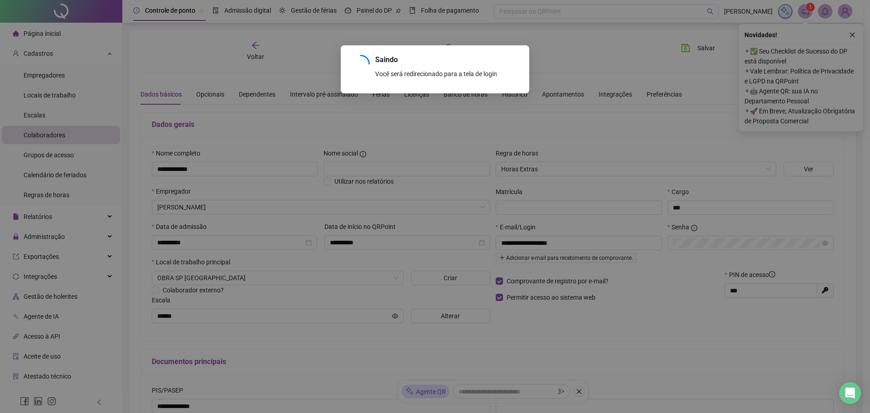
click at [510, 90] on div "Saindo Você será redirecionado para a tela de login OK" at bounding box center [435, 69] width 189 height 48
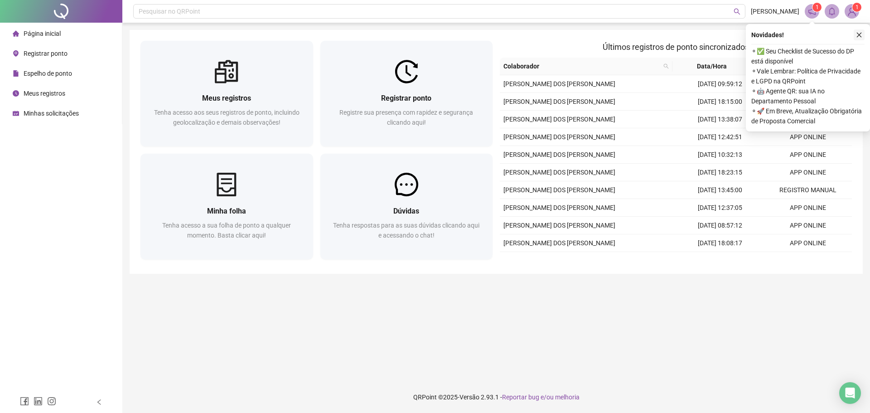
click at [858, 38] on icon "close" at bounding box center [859, 35] width 6 height 6
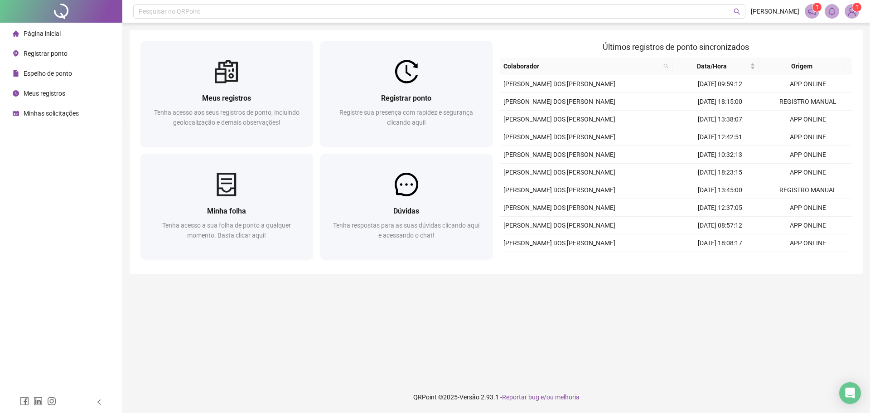
click at [39, 70] on span "Espelho de ponto" at bounding box center [48, 73] width 48 height 7
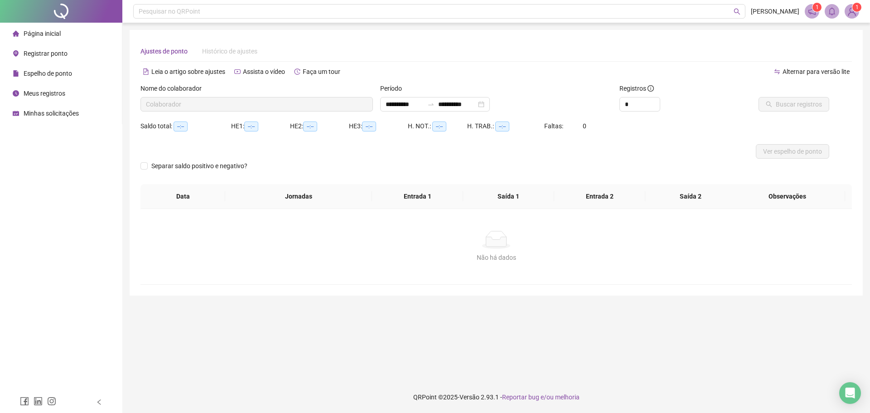
type input "**********"
click at [784, 100] on span "Buscar registros" at bounding box center [799, 104] width 46 height 10
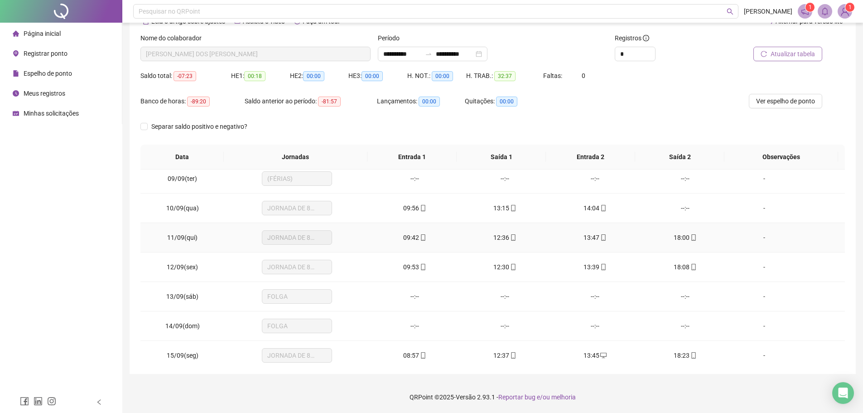
scroll to position [241, 0]
click at [682, 207] on div "--:--" at bounding box center [686, 208] width 76 height 10
click at [66, 114] on span "Minhas solicitações" at bounding box center [51, 113] width 55 height 7
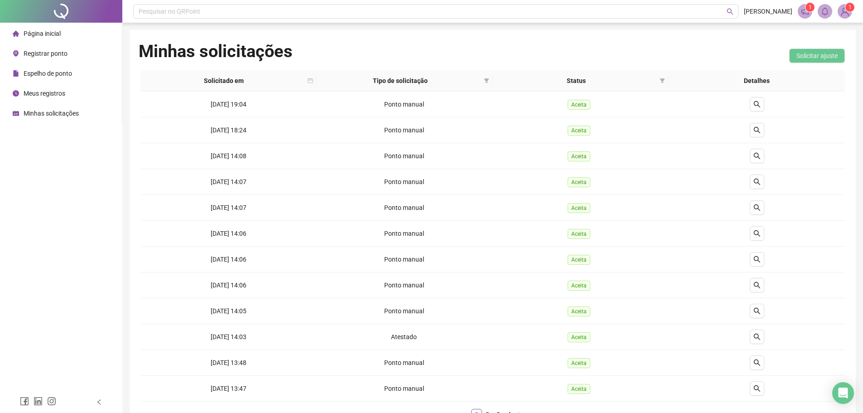
click at [34, 36] on span "Página inicial" at bounding box center [42, 33] width 37 height 7
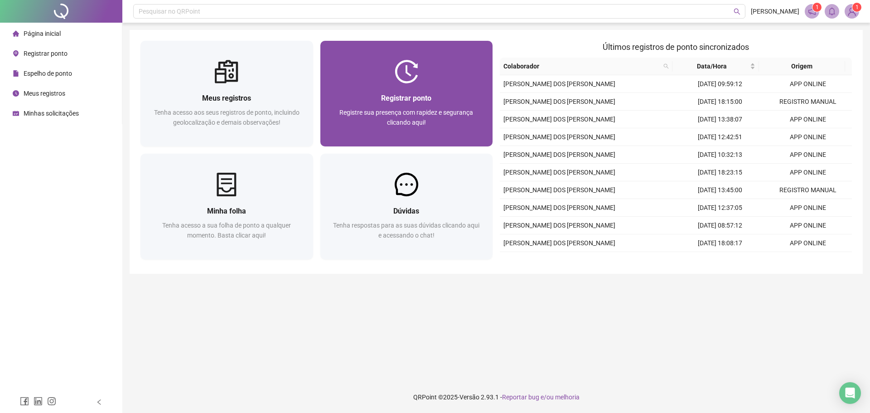
click at [420, 97] on span "Registrar ponto" at bounding box center [406, 98] width 50 height 9
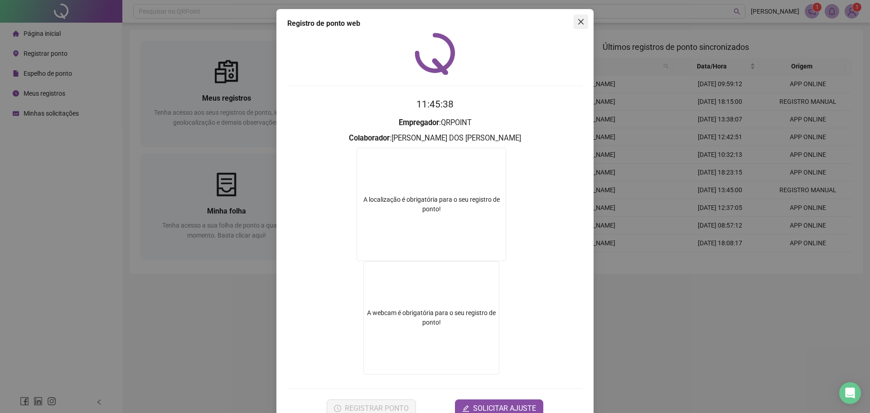
click at [580, 19] on icon "close" at bounding box center [580, 21] width 7 height 7
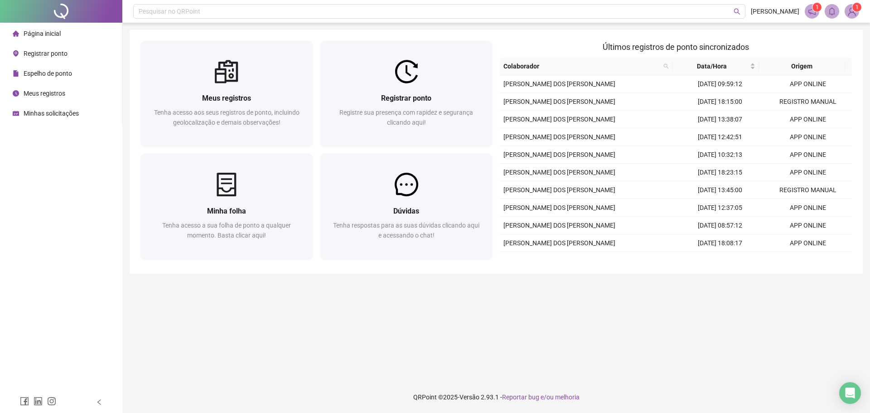
click at [852, 11] on img at bounding box center [852, 12] width 14 height 14
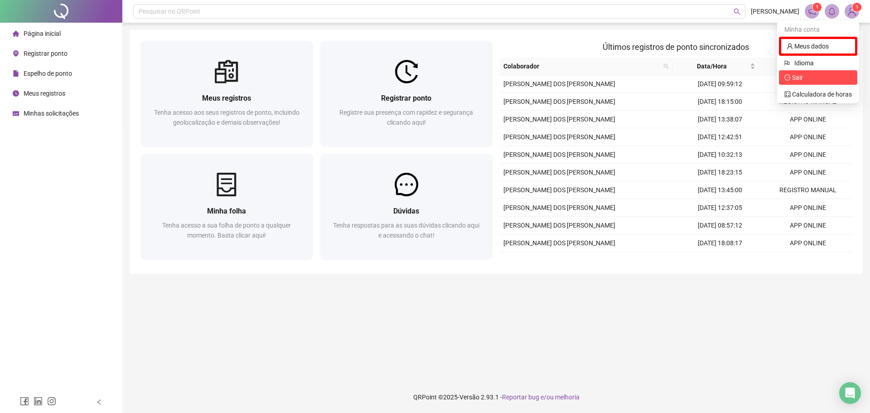
click at [805, 76] on span "Sair" at bounding box center [818, 78] width 68 height 10
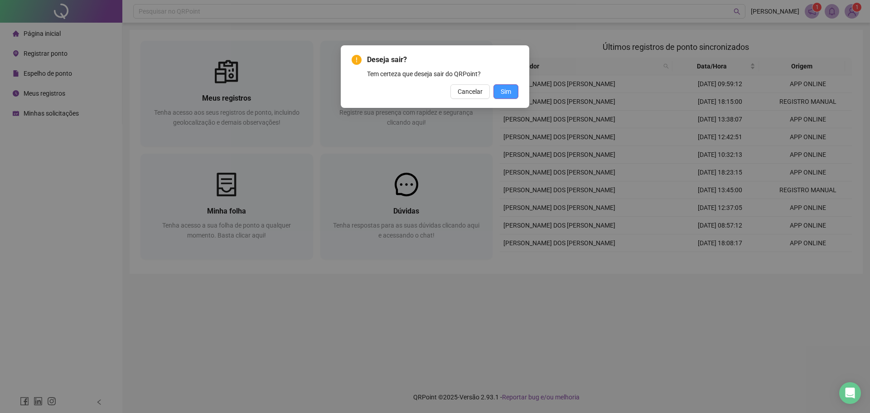
click at [496, 89] on button "Sim" at bounding box center [505, 91] width 25 height 15
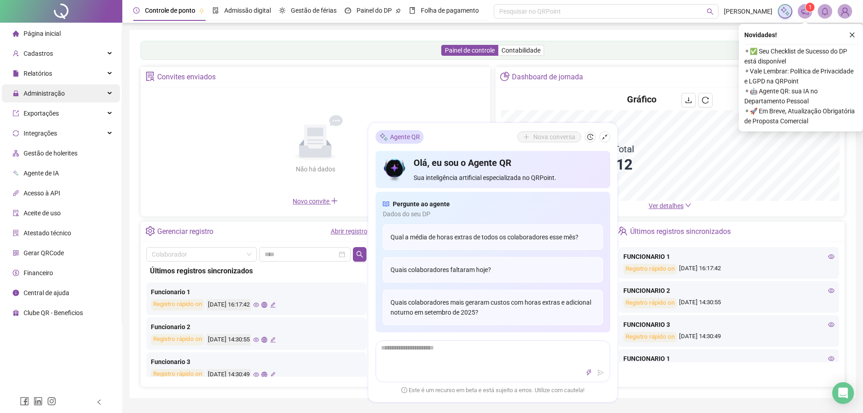
click at [75, 94] on div "Administração" at bounding box center [61, 93] width 118 height 18
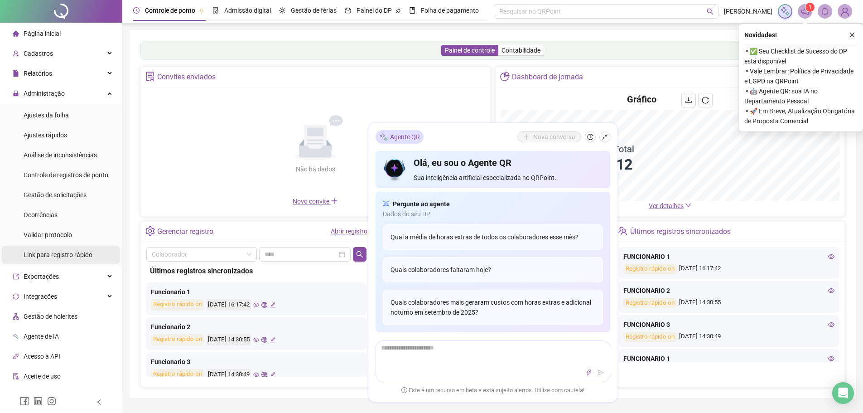
click at [46, 257] on span "Link para registro rápido" at bounding box center [58, 254] width 69 height 7
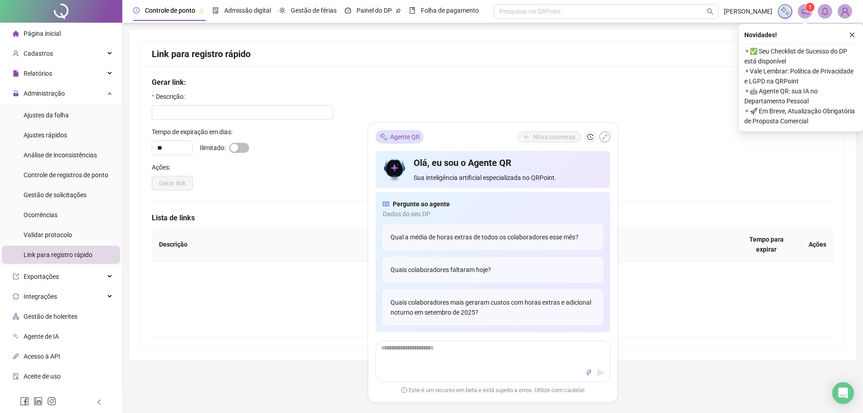
click at [605, 139] on icon "shrink" at bounding box center [605, 137] width 6 height 6
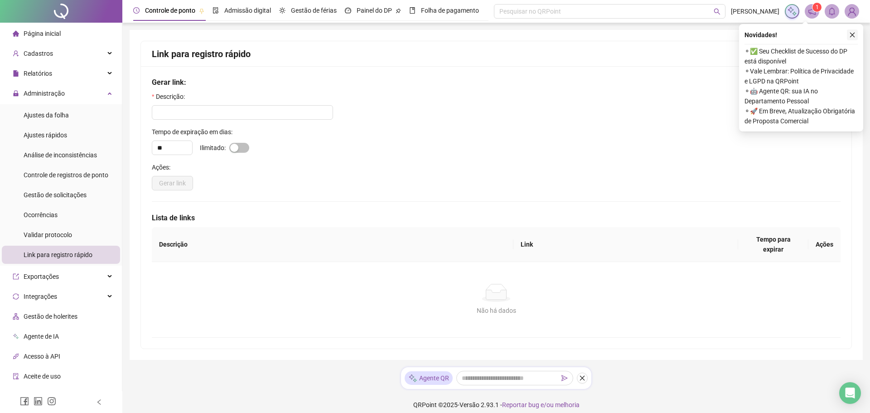
click at [853, 33] on icon "close" at bounding box center [852, 35] width 6 height 6
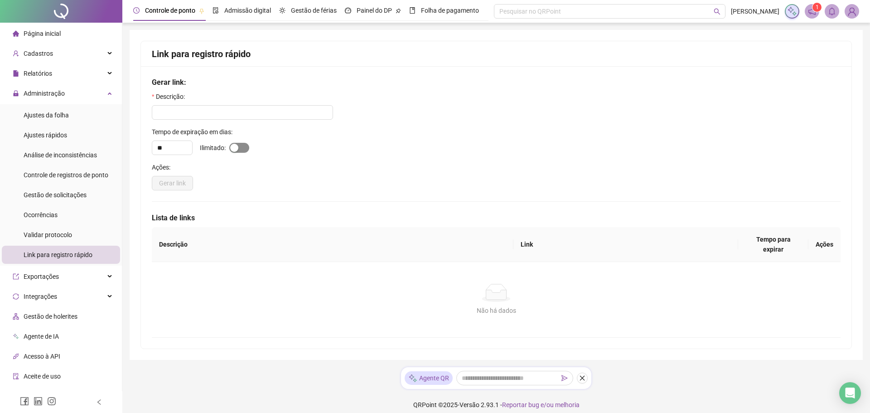
click at [230, 149] on div "button" at bounding box center [234, 148] width 8 height 8
type input "*"
click at [211, 112] on input "text" at bounding box center [242, 112] width 181 height 15
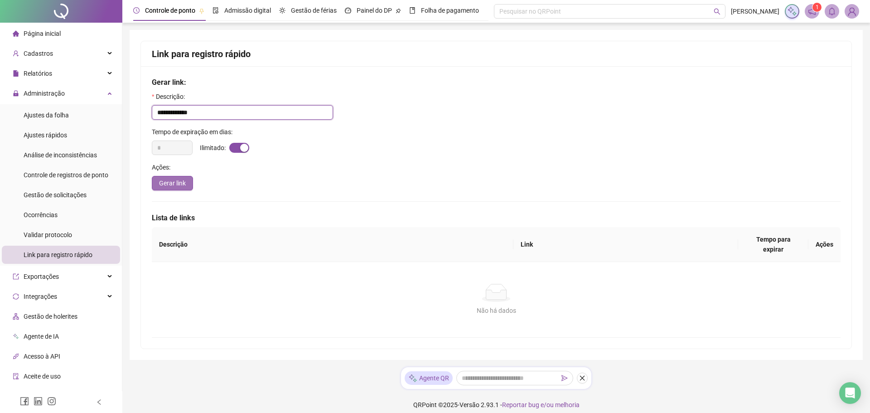
type input "**********"
click at [165, 188] on button "Gerar link" at bounding box center [172, 183] width 41 height 15
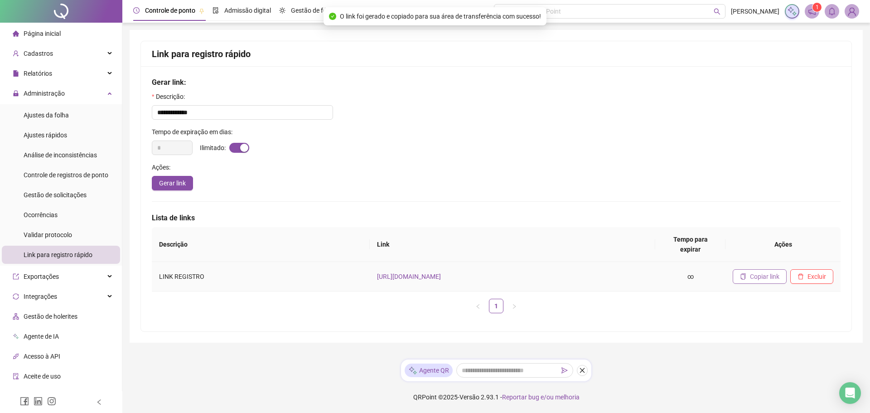
click at [757, 271] on span "Copiar link" at bounding box center [764, 276] width 29 height 10
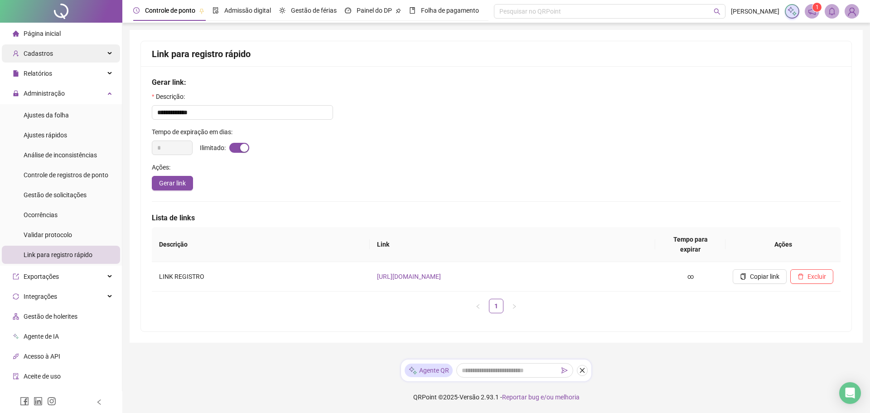
click at [66, 49] on div "Cadastros" at bounding box center [61, 53] width 118 height 18
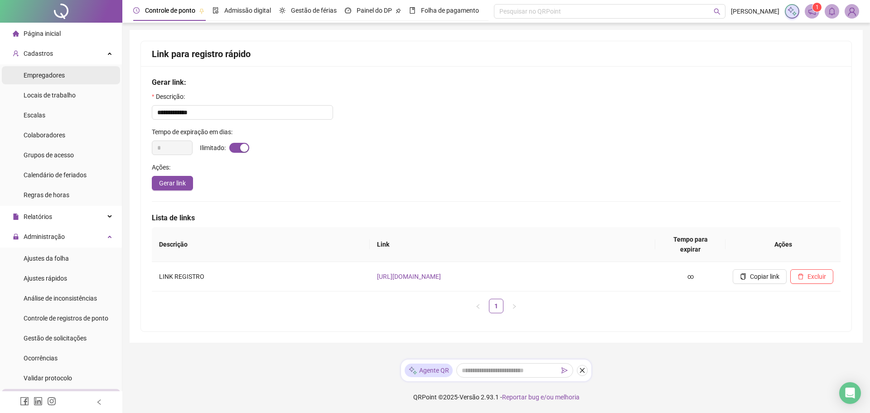
click at [74, 72] on li "Empregadores" at bounding box center [61, 75] width 118 height 18
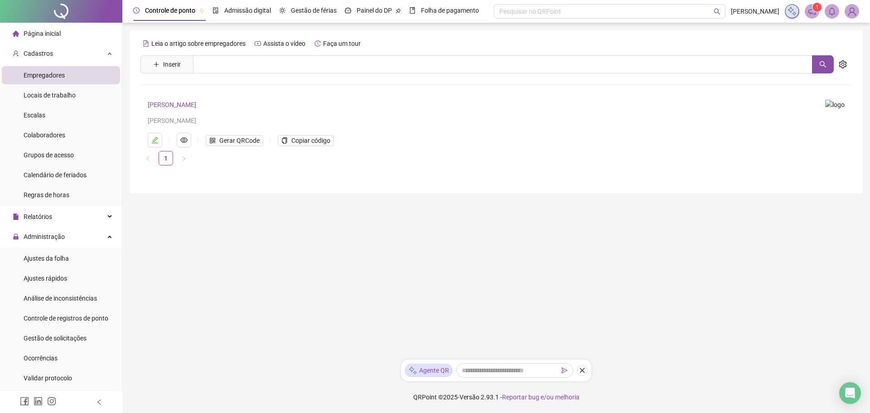
click at [170, 107] on link "[PERSON_NAME]" at bounding box center [172, 104] width 48 height 7
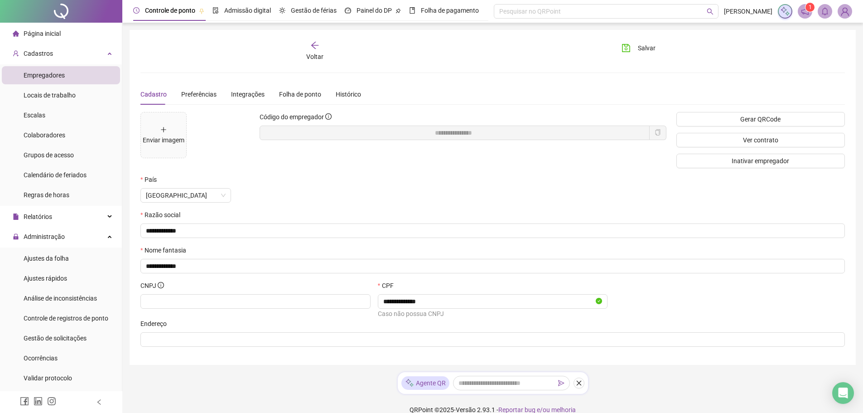
click at [655, 132] on icon "copy" at bounding box center [658, 132] width 6 height 6
click at [45, 357] on span "Ocorrências" at bounding box center [41, 357] width 34 height 7
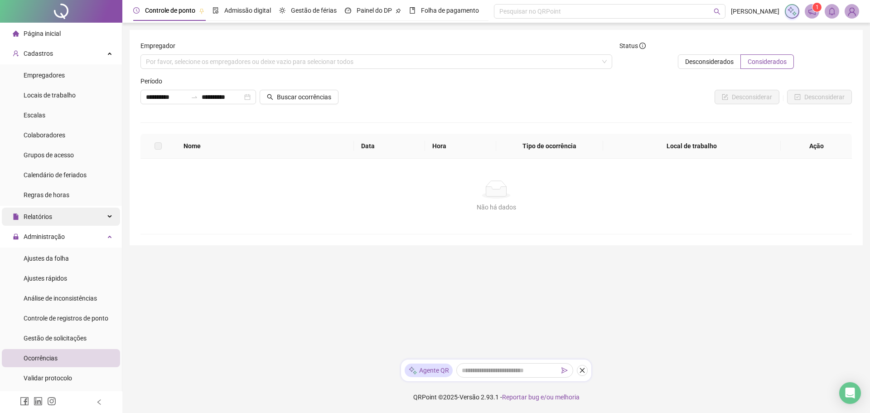
click at [60, 214] on div "Relatórios" at bounding box center [61, 217] width 118 height 18
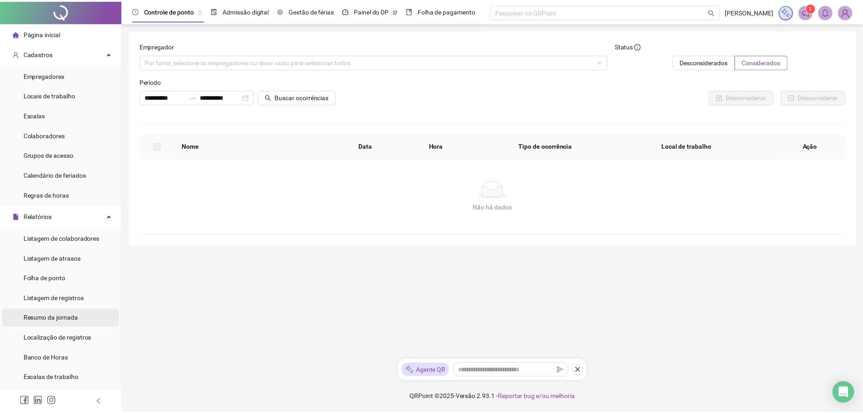
scroll to position [45, 0]
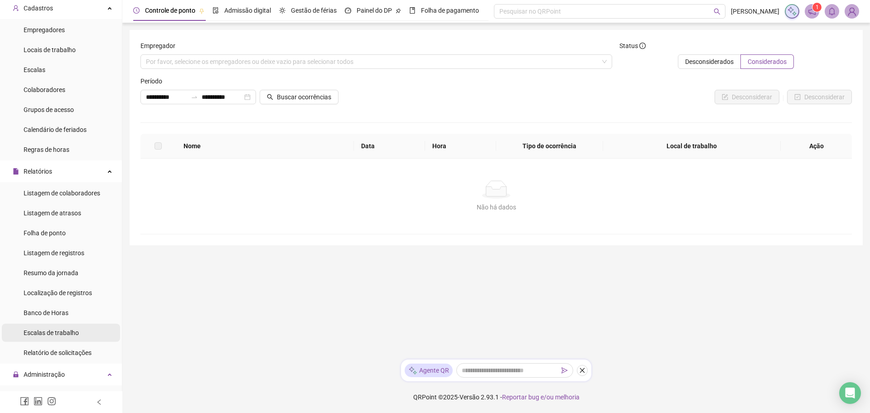
click at [85, 340] on li "Escalas de trabalho" at bounding box center [61, 333] width 118 height 18
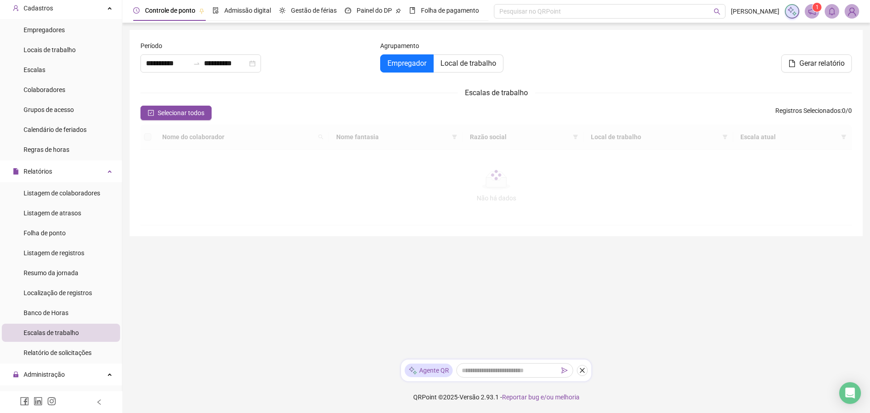
type input "**********"
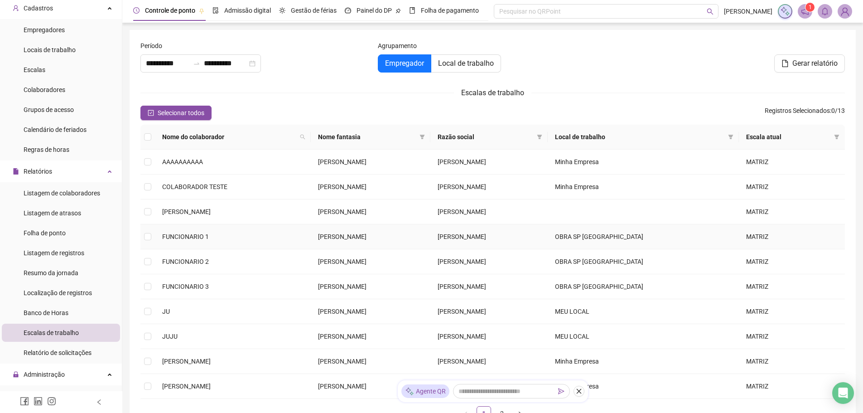
click at [194, 236] on span "FUNCIONARIO 1" at bounding box center [185, 236] width 47 height 7
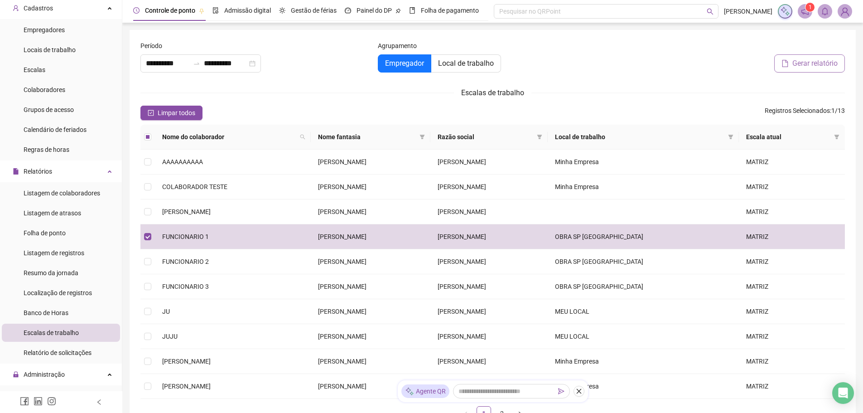
click at [814, 62] on span "Gerar relatório" at bounding box center [815, 63] width 45 height 11
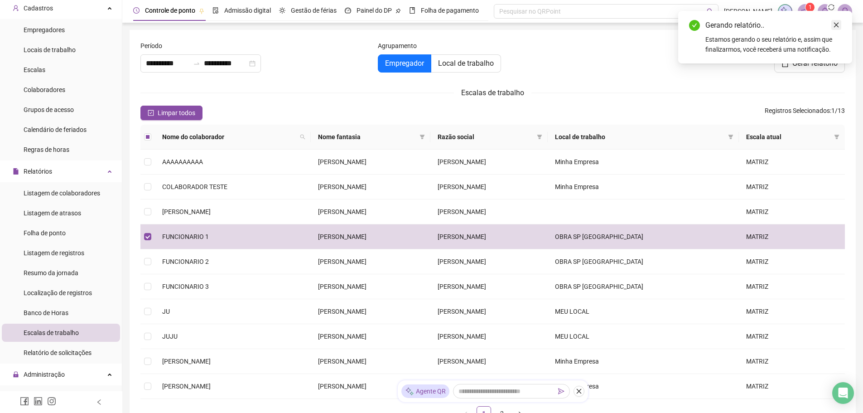
click at [834, 22] on icon "close" at bounding box center [836, 25] width 6 height 6
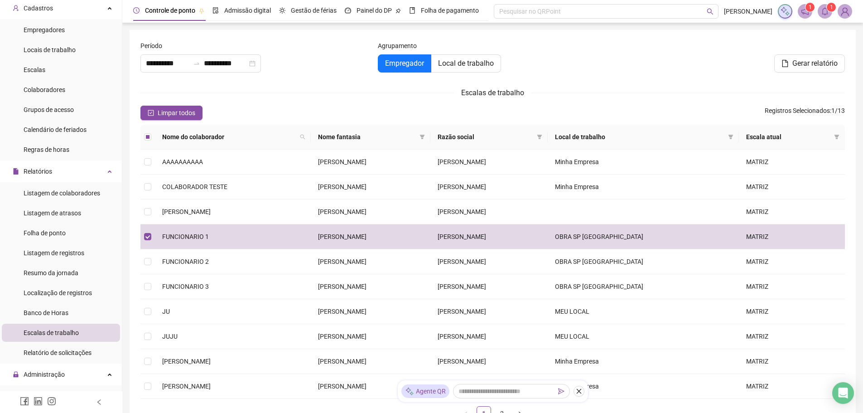
click at [827, 14] on icon "bell" at bounding box center [825, 11] width 8 height 8
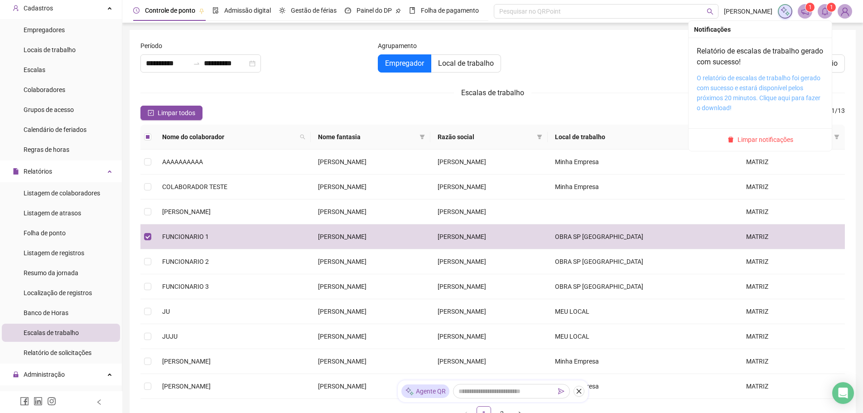
click at [752, 77] on link "O relatório de escalas de trabalho foi gerado com sucesso e estará disponível p…" at bounding box center [759, 92] width 124 height 37
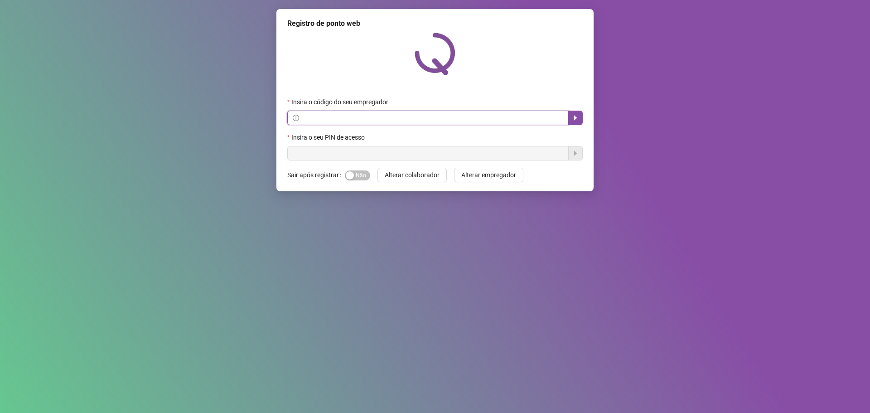
click at [335, 115] on input "text" at bounding box center [432, 118] width 262 height 10
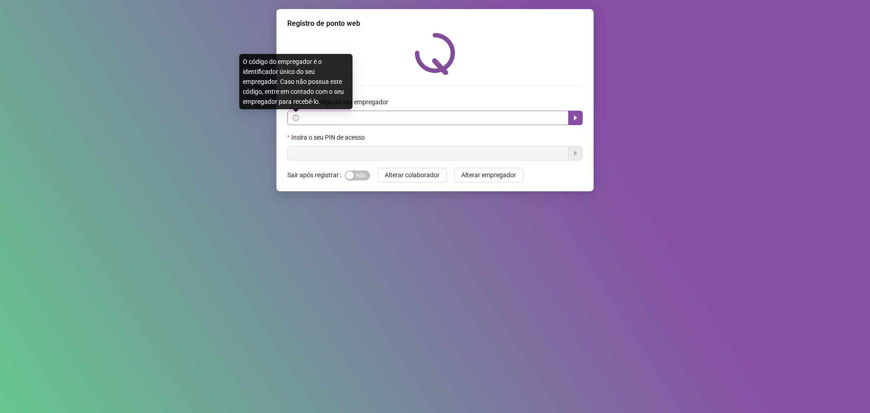
click at [293, 119] on icon "info-circle" at bounding box center [296, 118] width 6 height 6
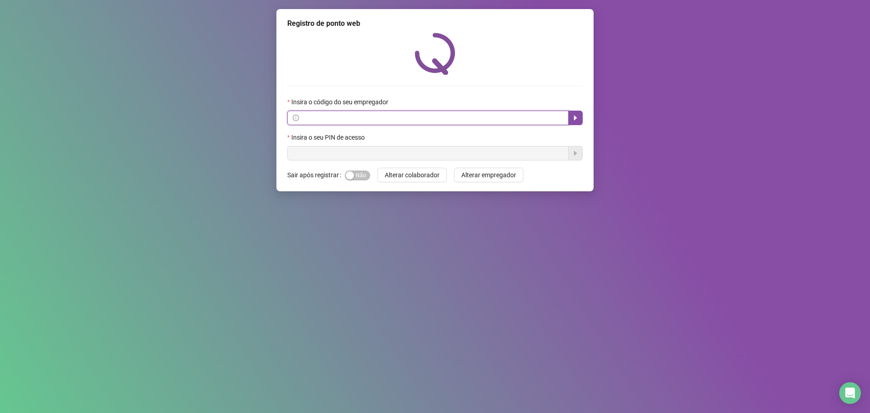
click at [500, 117] on input "text" at bounding box center [432, 118] width 262 height 10
click at [426, 117] on input "text" at bounding box center [432, 118] width 262 height 10
paste input "**********"
click at [572, 118] on icon "caret-right" at bounding box center [575, 117] width 7 height 7
type input "**********"
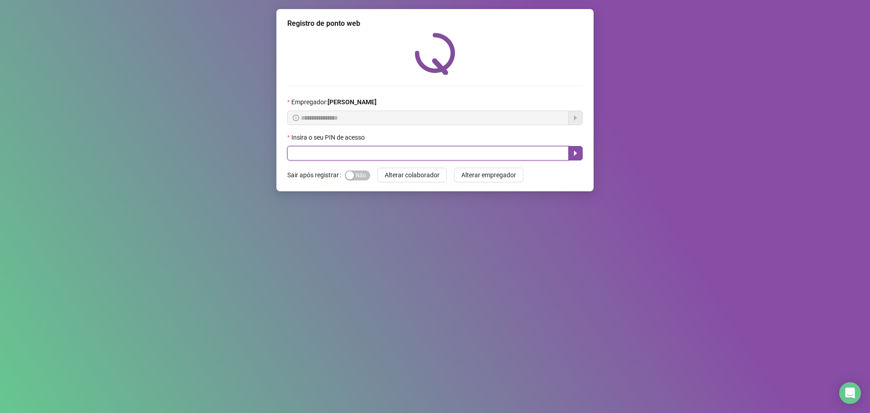
click at [458, 153] on input "text" at bounding box center [427, 153] width 281 height 15
type input "***"
click at [579, 156] on button "button" at bounding box center [575, 153] width 15 height 15
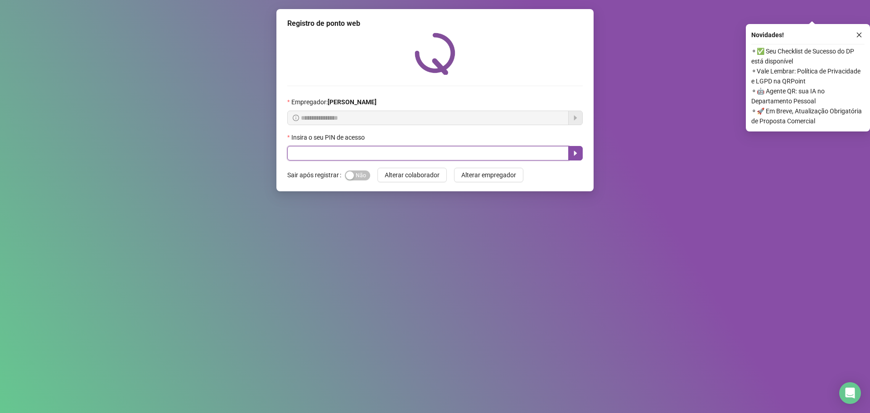
click at [325, 152] on input "text" at bounding box center [427, 153] width 281 height 15
click at [350, 175] on div "button" at bounding box center [350, 175] width 8 height 8
click at [332, 153] on input "text" at bounding box center [427, 153] width 281 height 15
type input "***"
click at [574, 150] on icon "caret-right" at bounding box center [575, 153] width 7 height 7
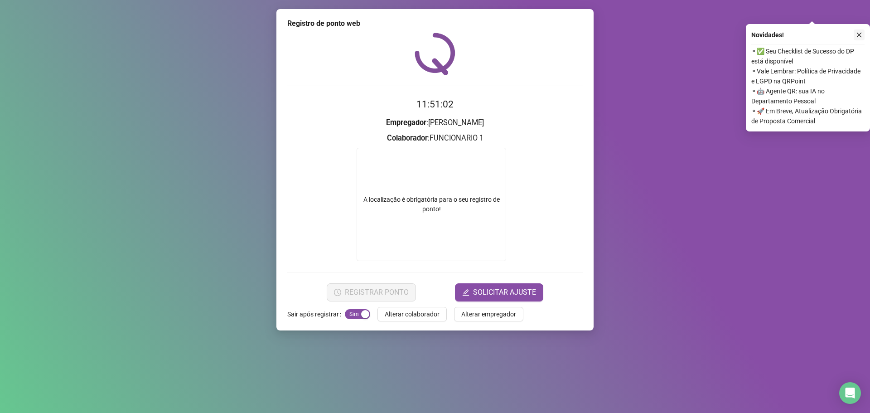
click at [861, 37] on icon "close" at bounding box center [859, 35] width 5 height 5
